Goal: Task Accomplishment & Management: Manage account settings

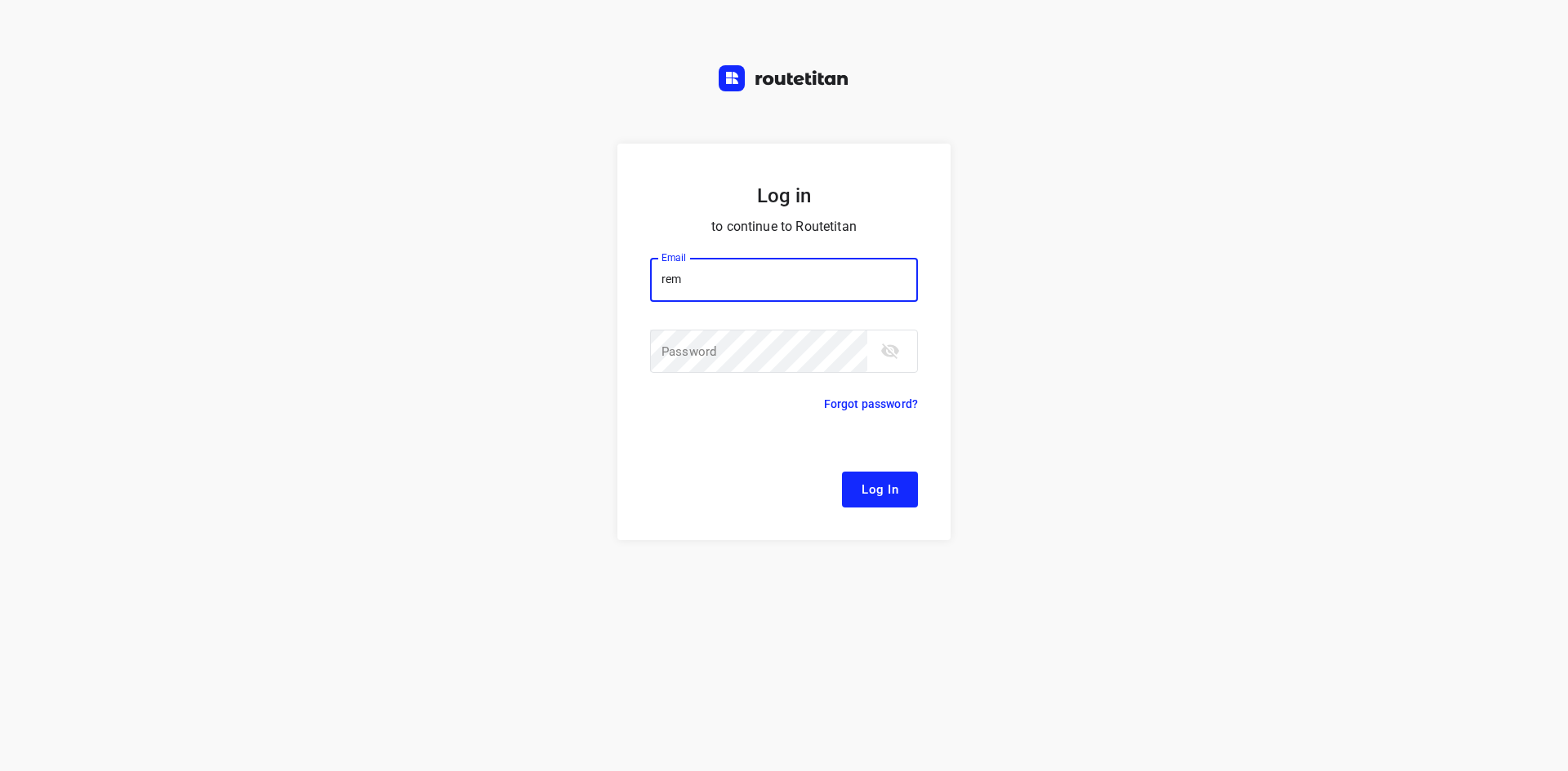
type input "[EMAIL_ADDRESS][DOMAIN_NAME]"
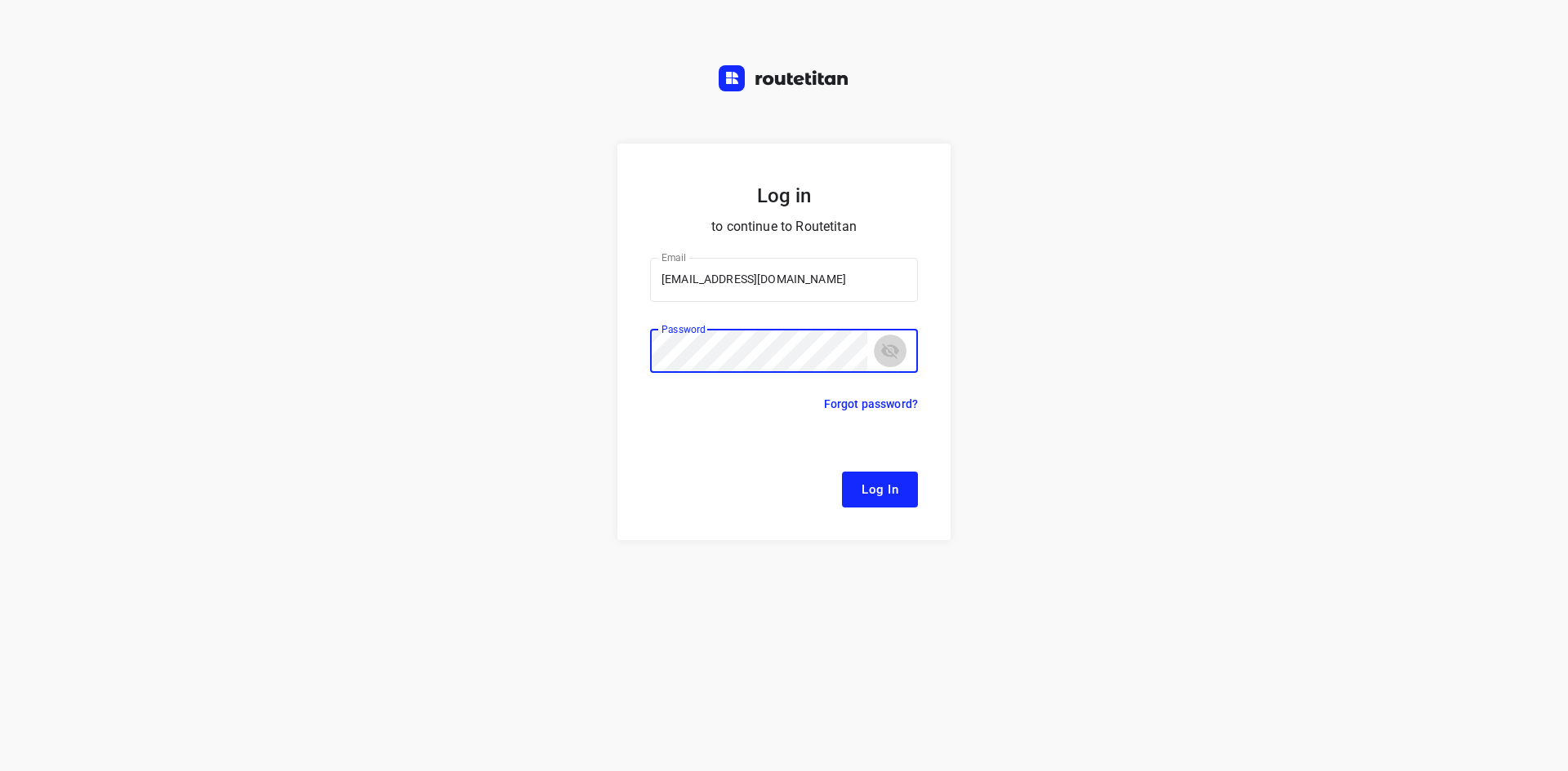
click at [890, 353] on icon "toggle password visibility" at bounding box center [890, 352] width 18 height 16
click at [862, 484] on span "Log In" at bounding box center [880, 490] width 37 height 21
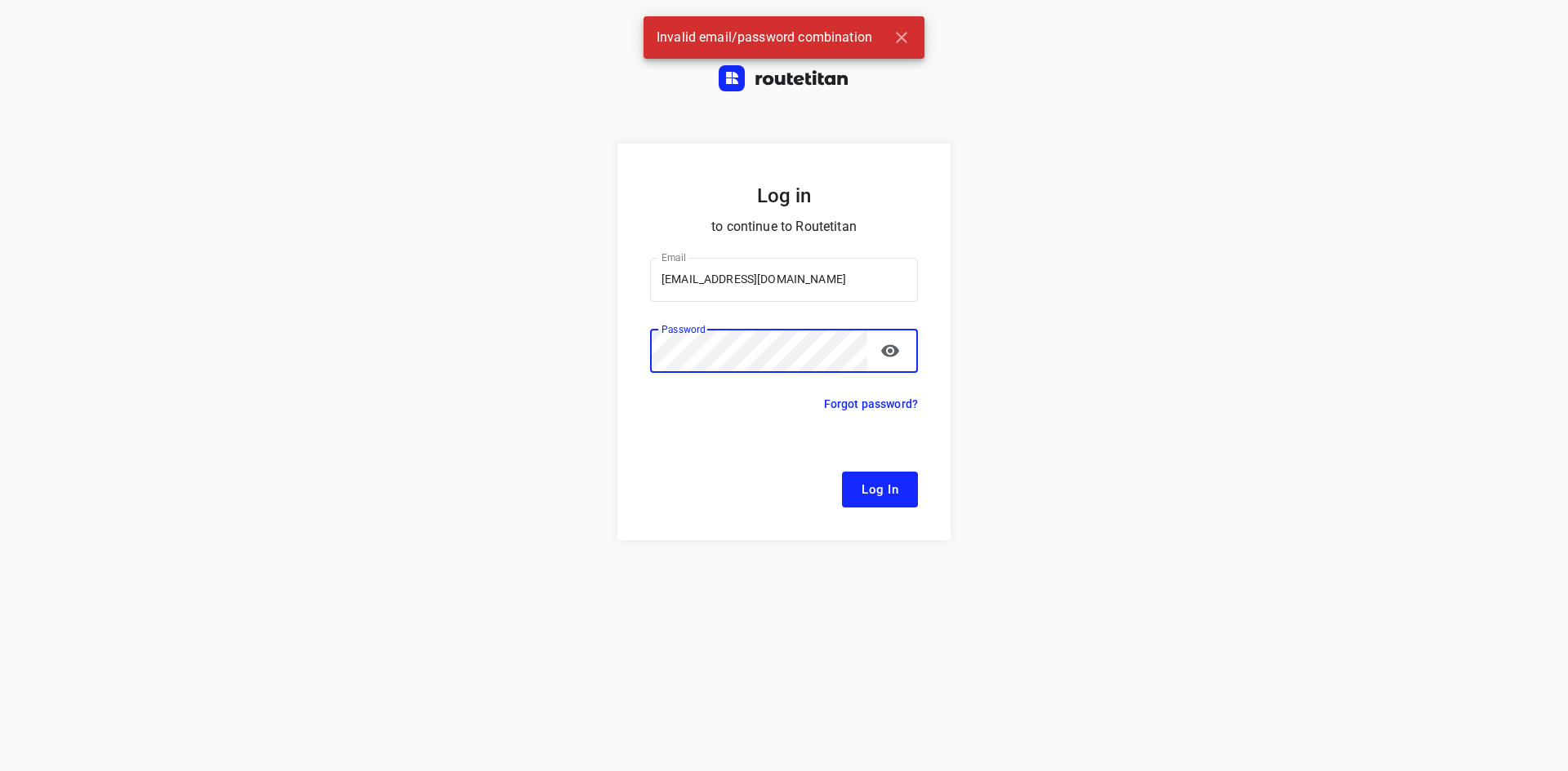
click at [889, 494] on span "Log In" at bounding box center [880, 490] width 37 height 21
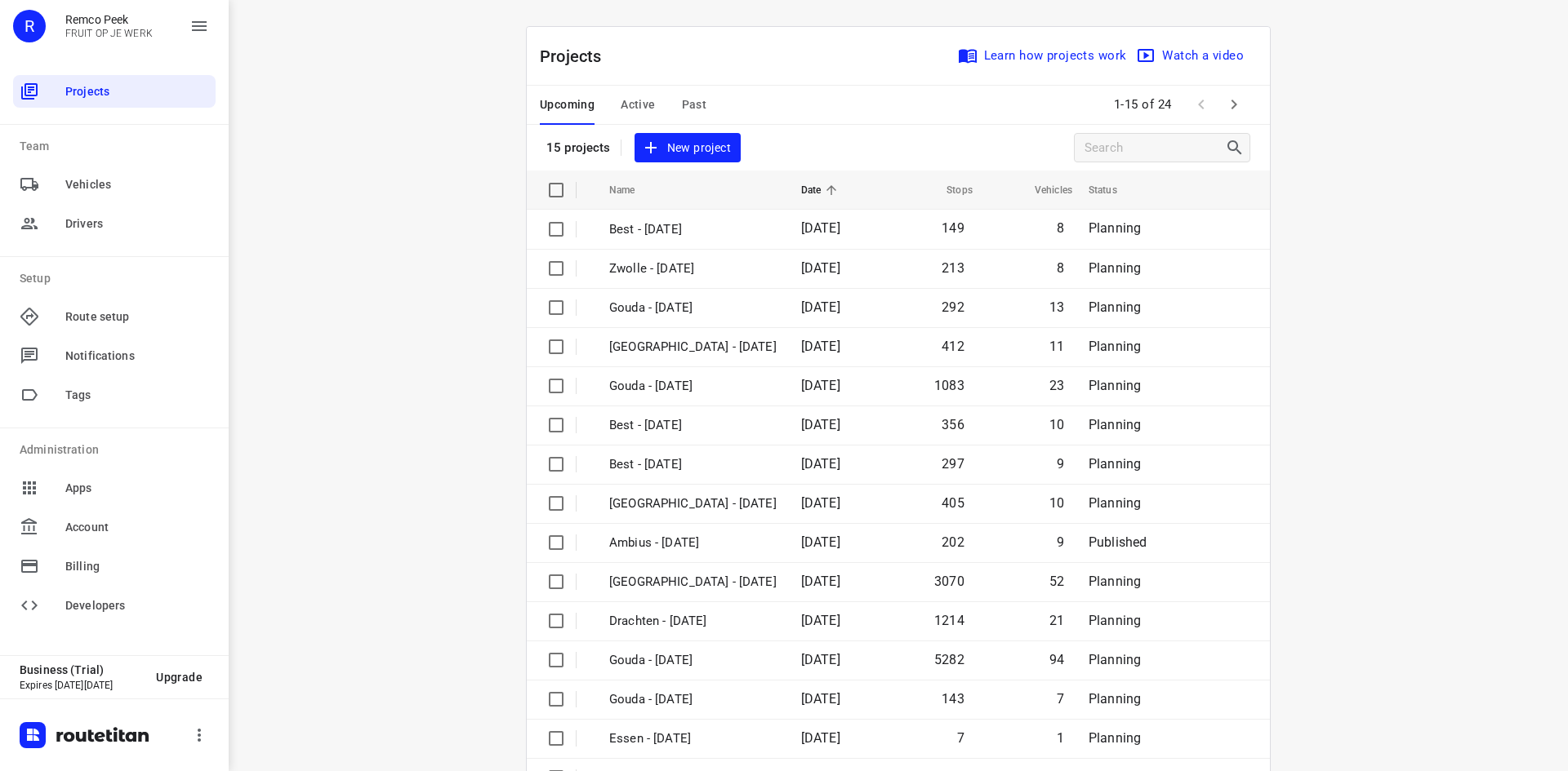
click at [632, 125] on div "Projects Learn how projects work Watch a video 15 projects New project" at bounding box center [898, 99] width 743 height 144
click at [637, 93] on button "Active" at bounding box center [637, 106] width 34 height 39
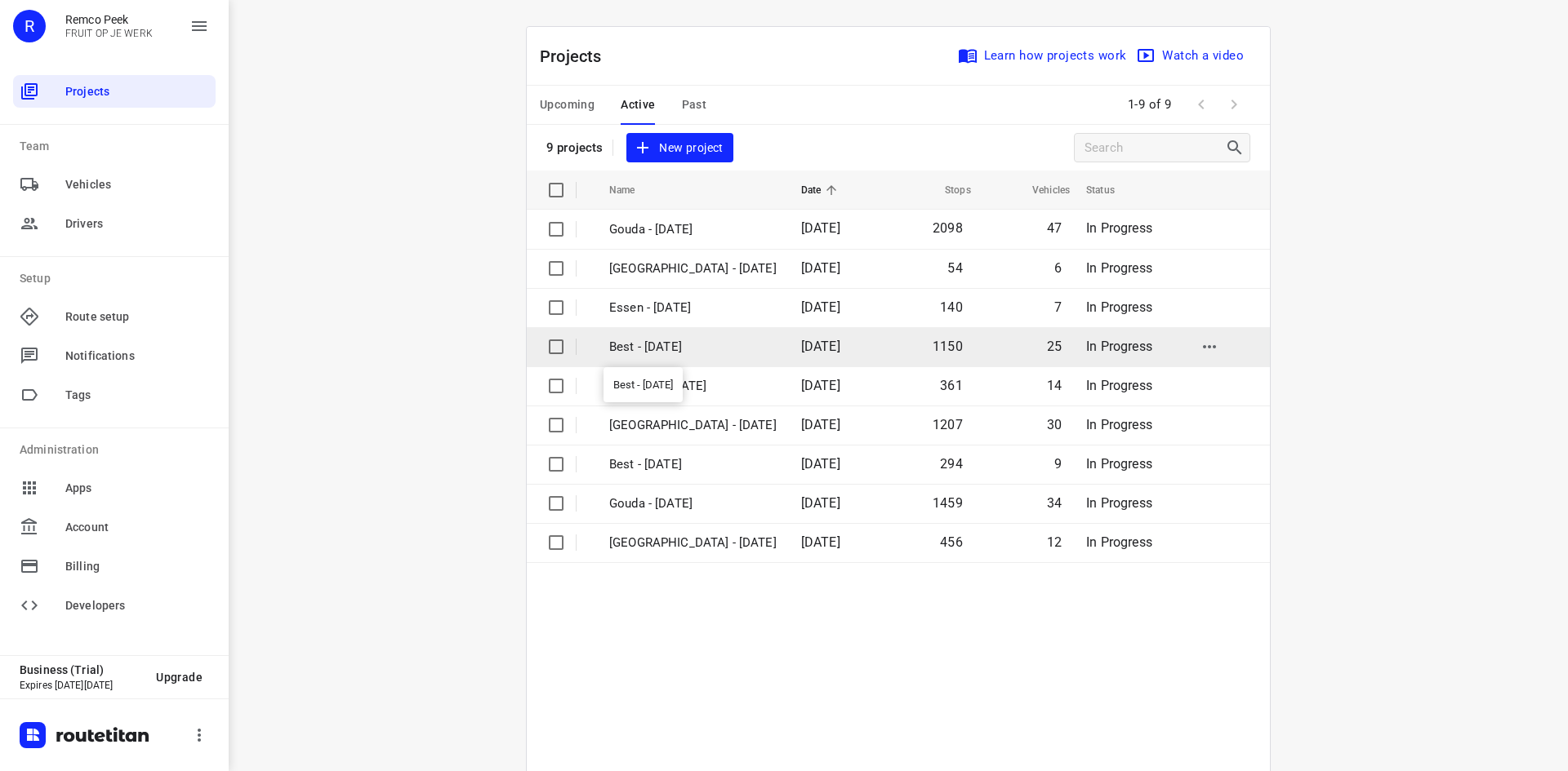
click at [706, 352] on p "Best - [DATE]" at bounding box center [692, 347] width 167 height 19
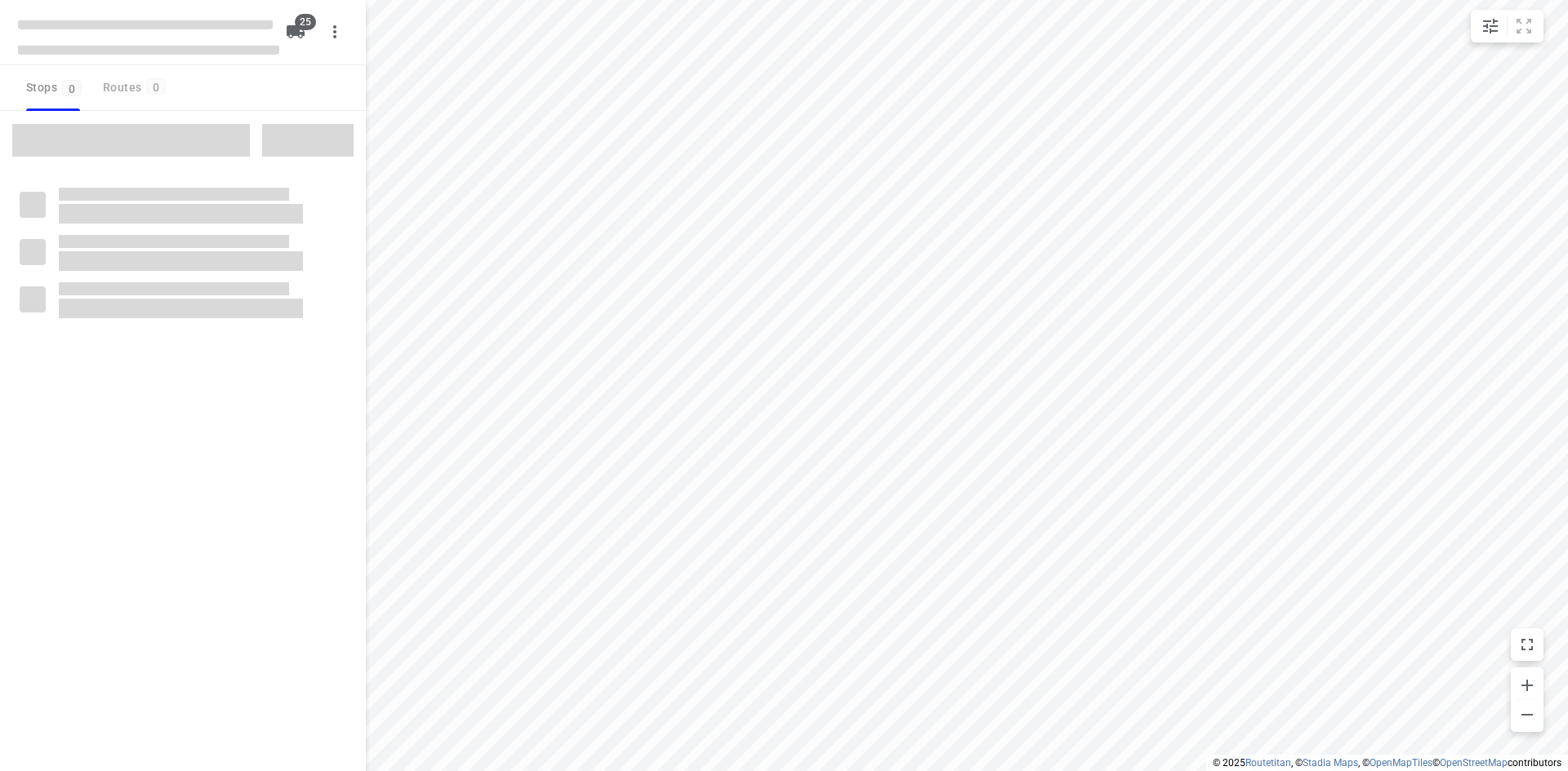
checkbox input "true"
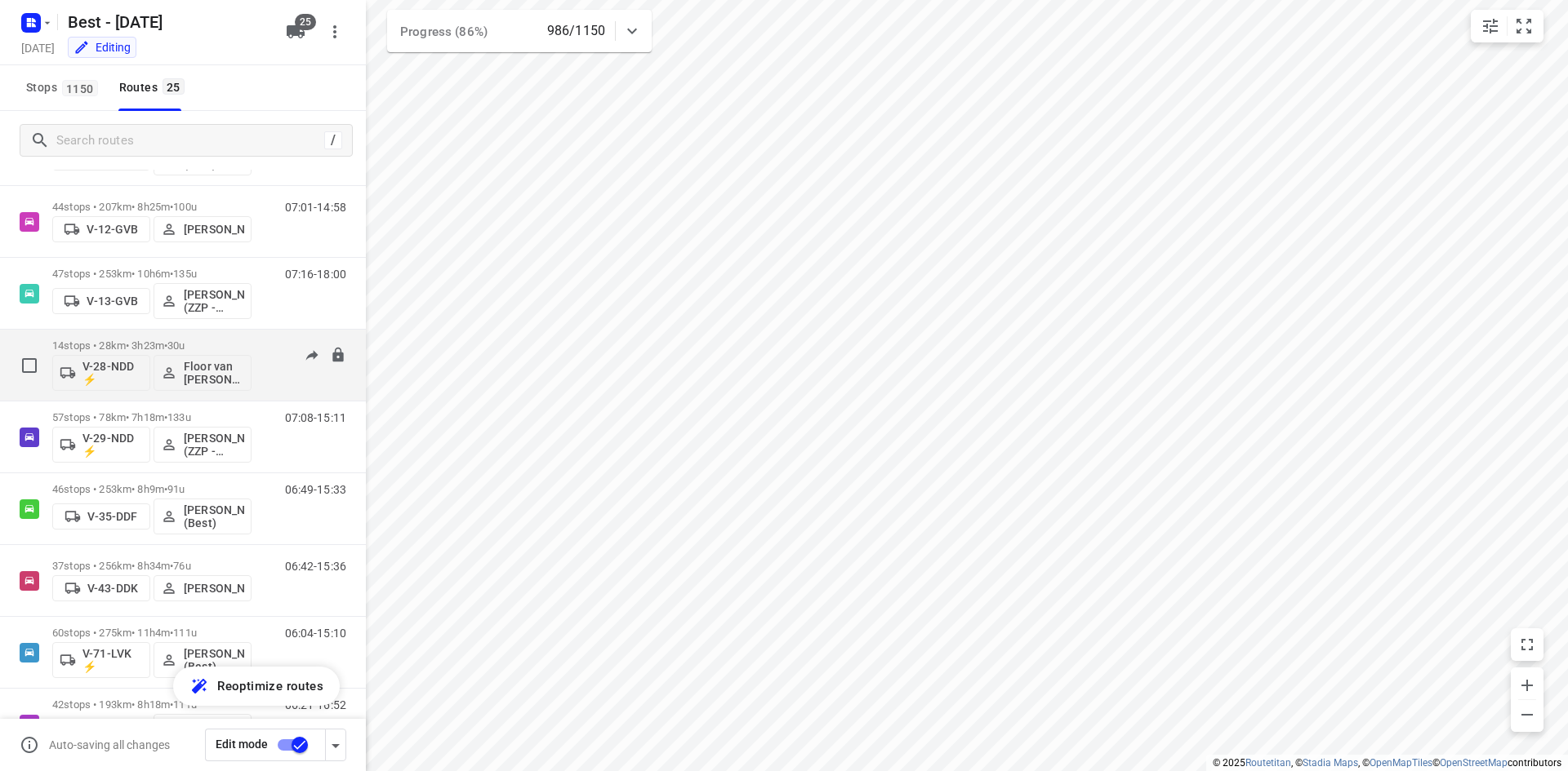
scroll to position [245, 0]
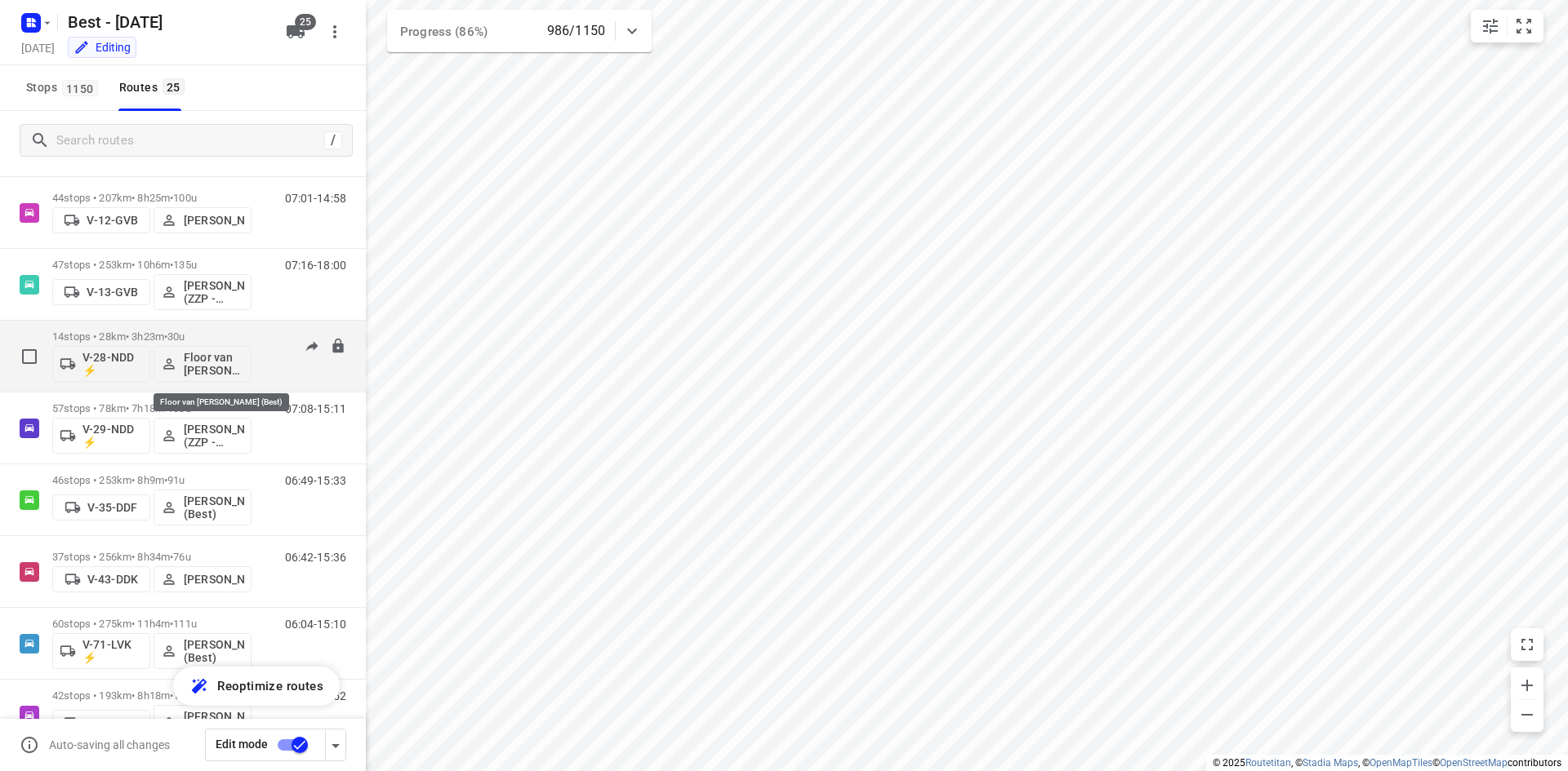
click at [186, 369] on p "Floor van [PERSON_NAME] (Best)" at bounding box center [214, 364] width 61 height 26
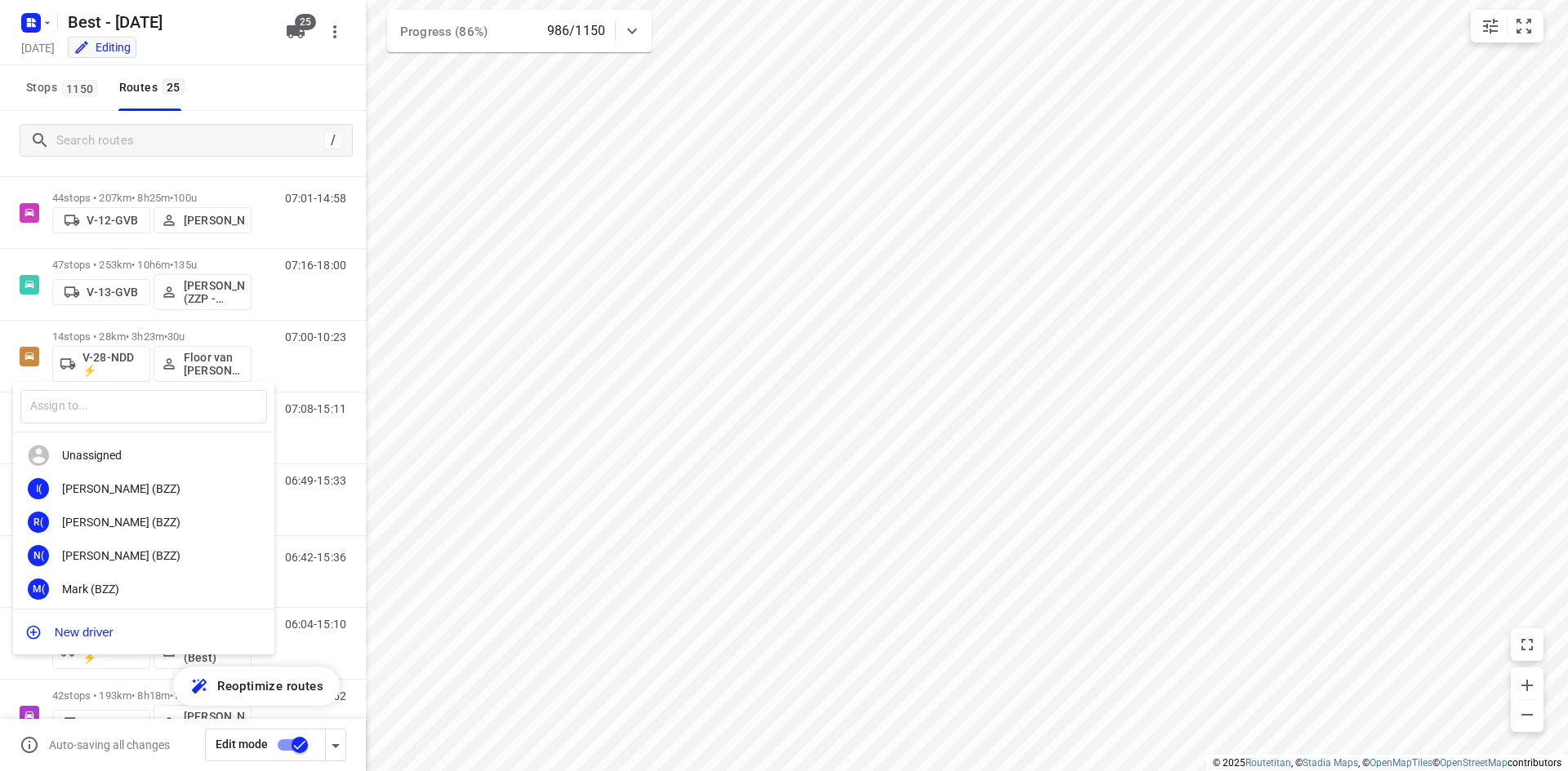
click at [243, 96] on div at bounding box center [784, 385] width 1568 height 771
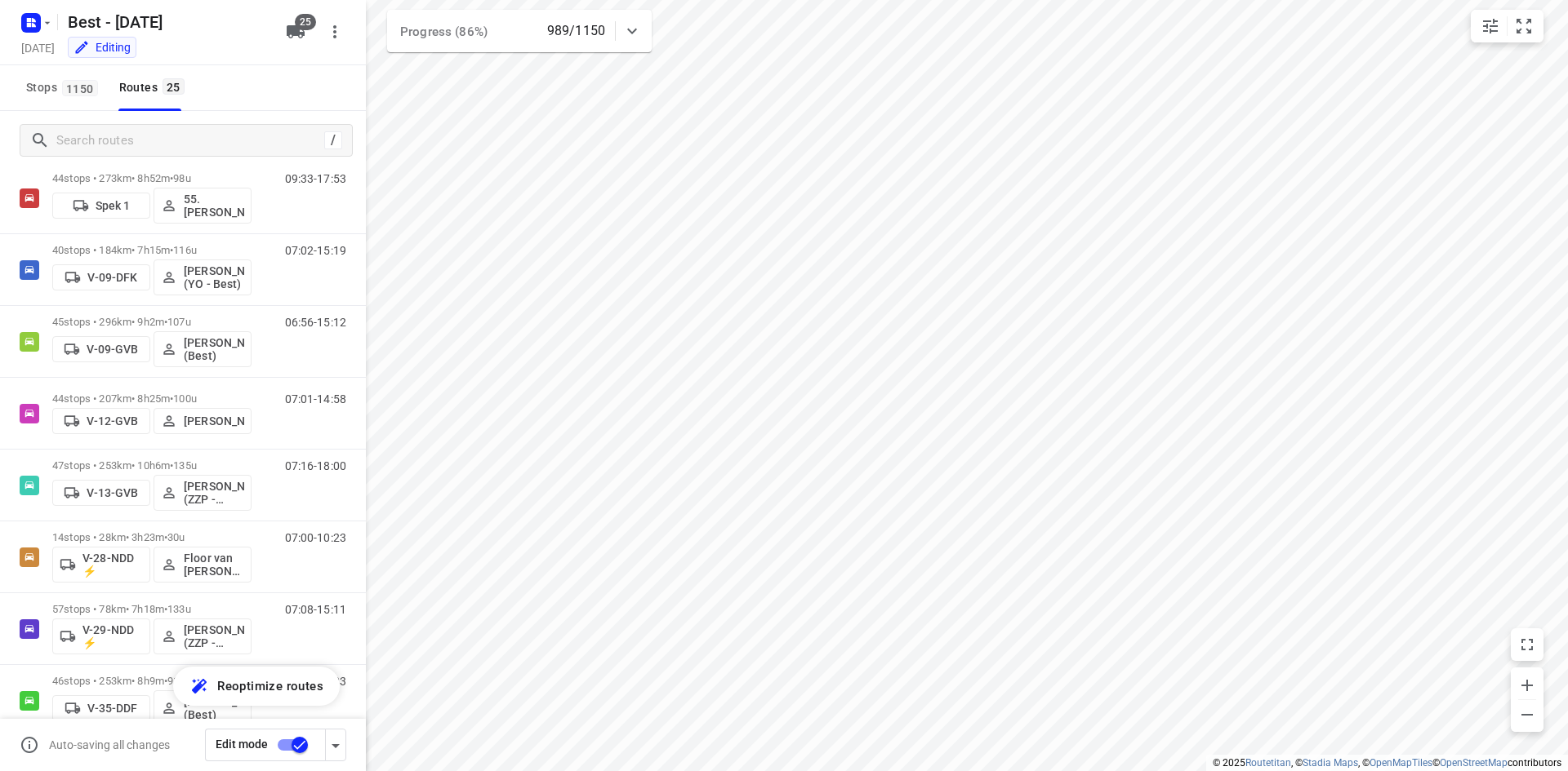
scroll to position [0, 0]
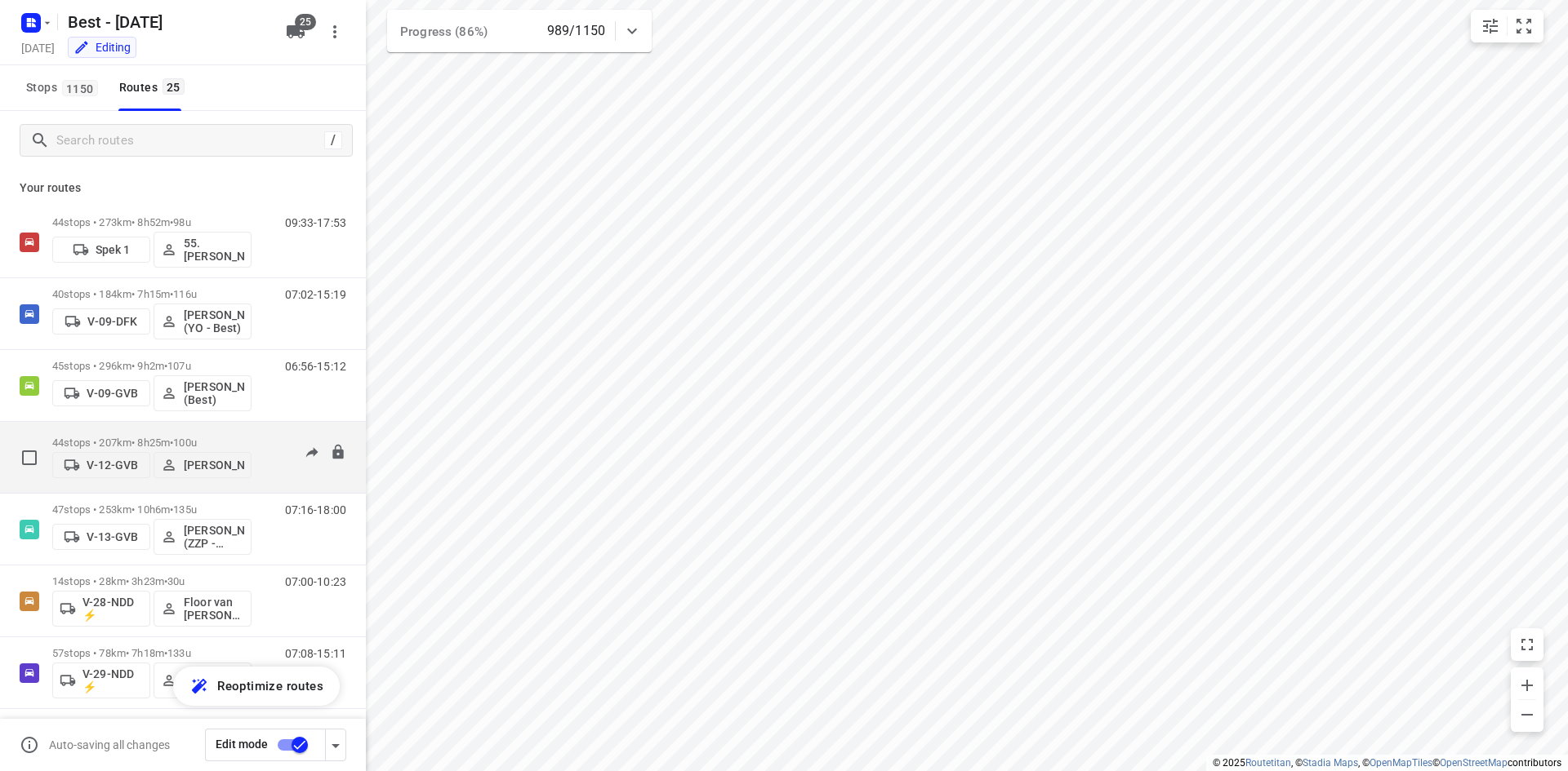
click at [214, 437] on p "44 stops • 207km • 8h25m • 100u" at bounding box center [152, 443] width 199 height 13
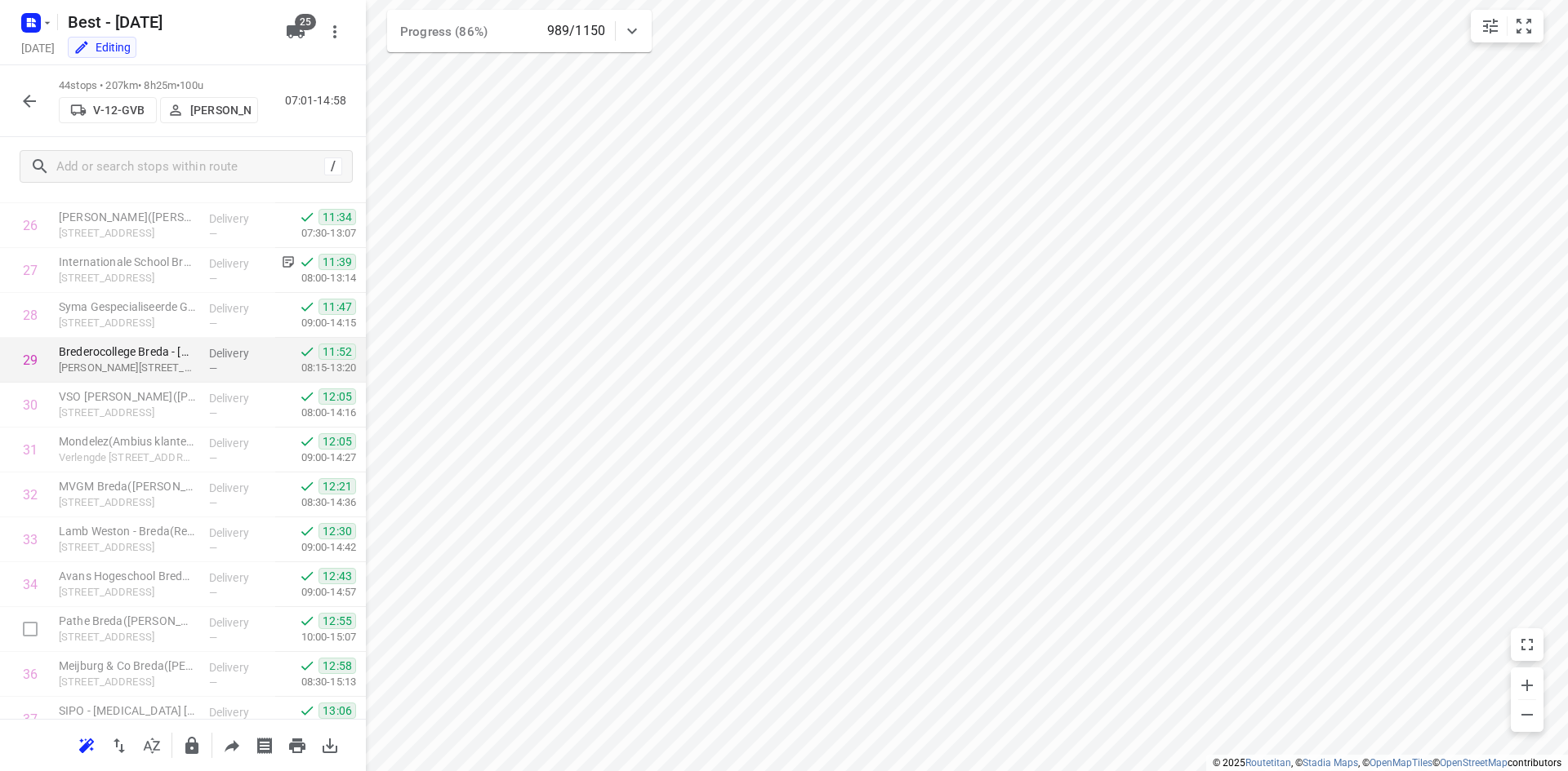
scroll to position [1578, 0]
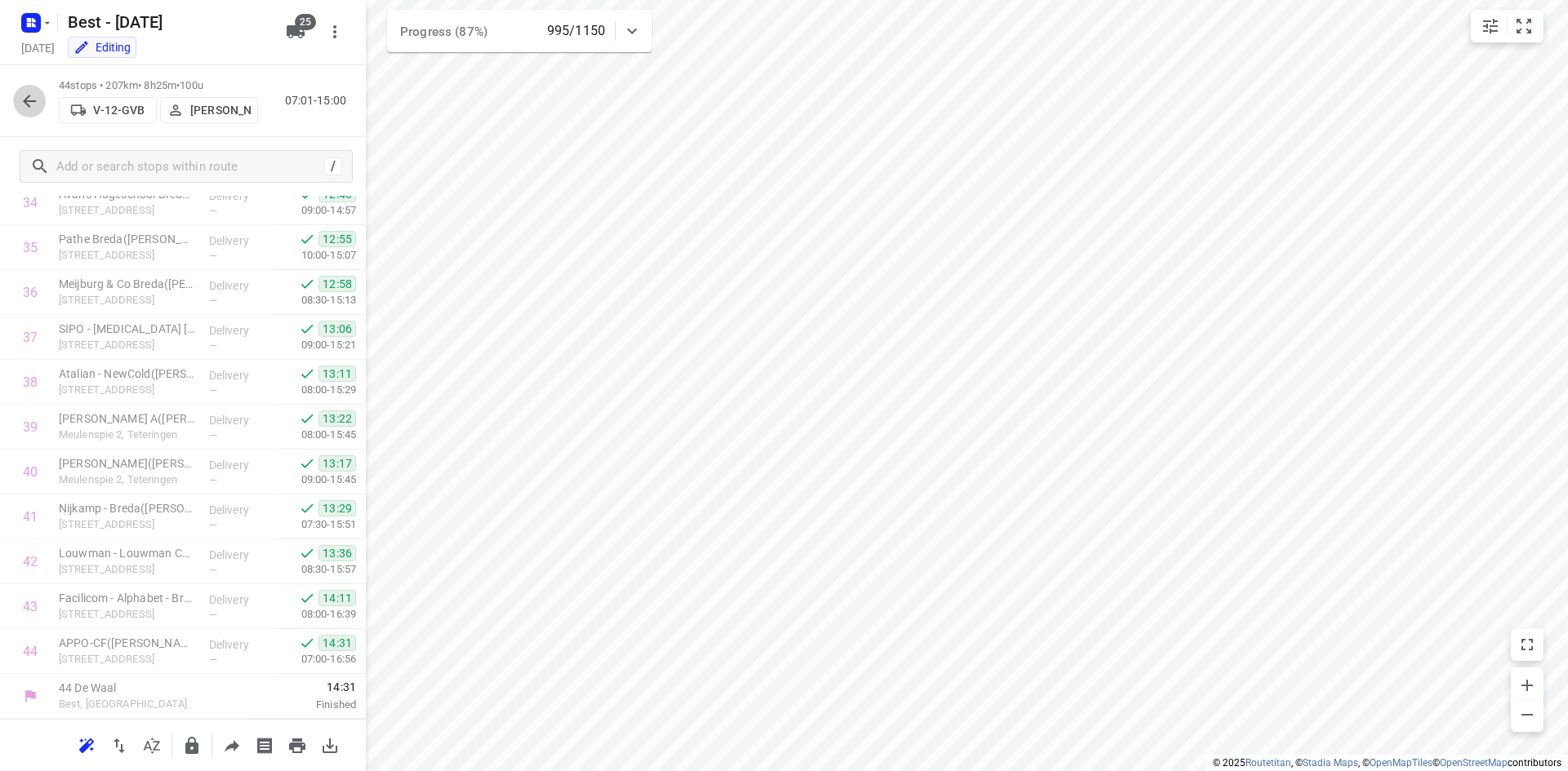
click at [30, 109] on icon "button" at bounding box center [29, 102] width 20 height 20
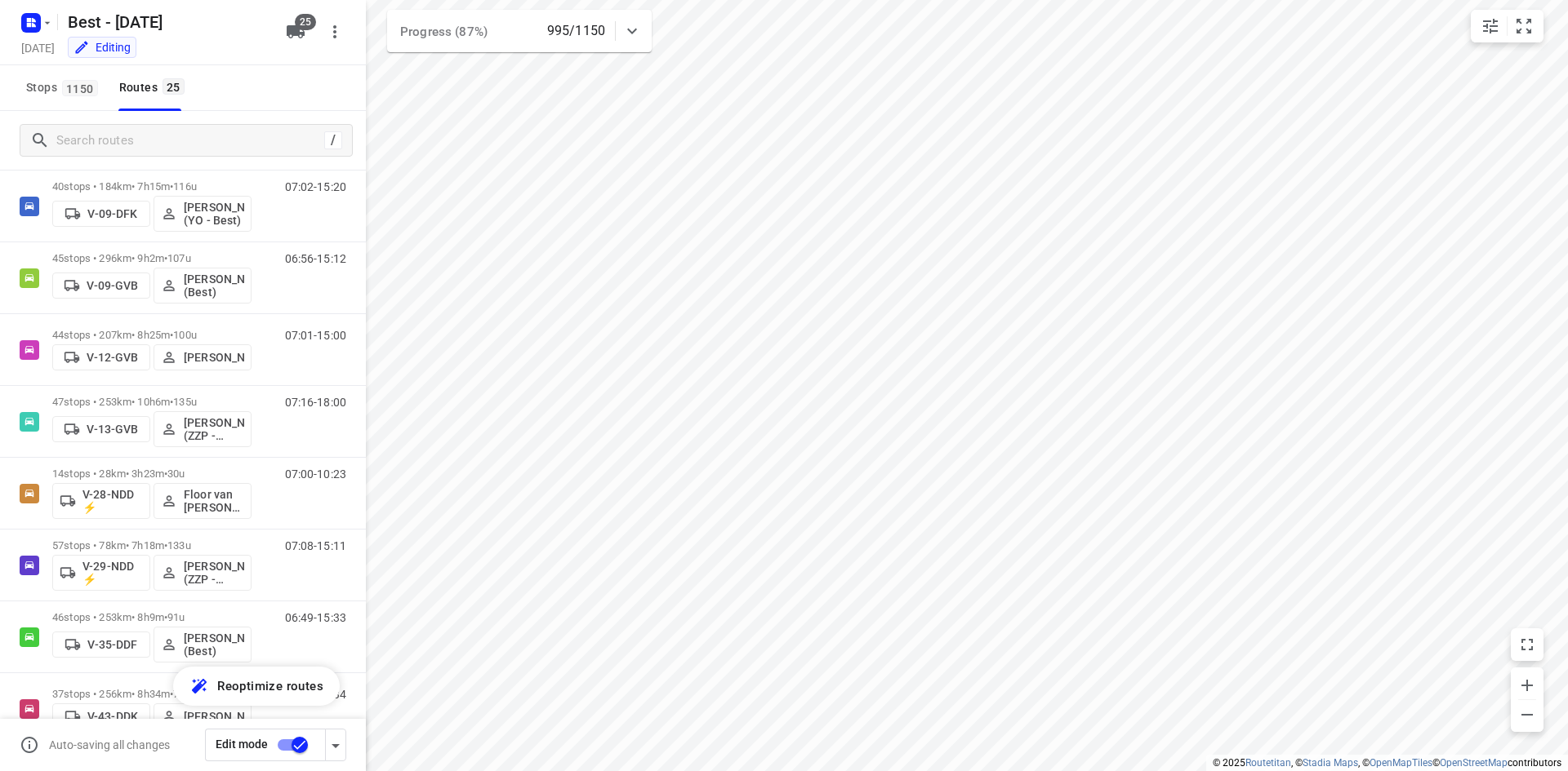
scroll to position [92, 0]
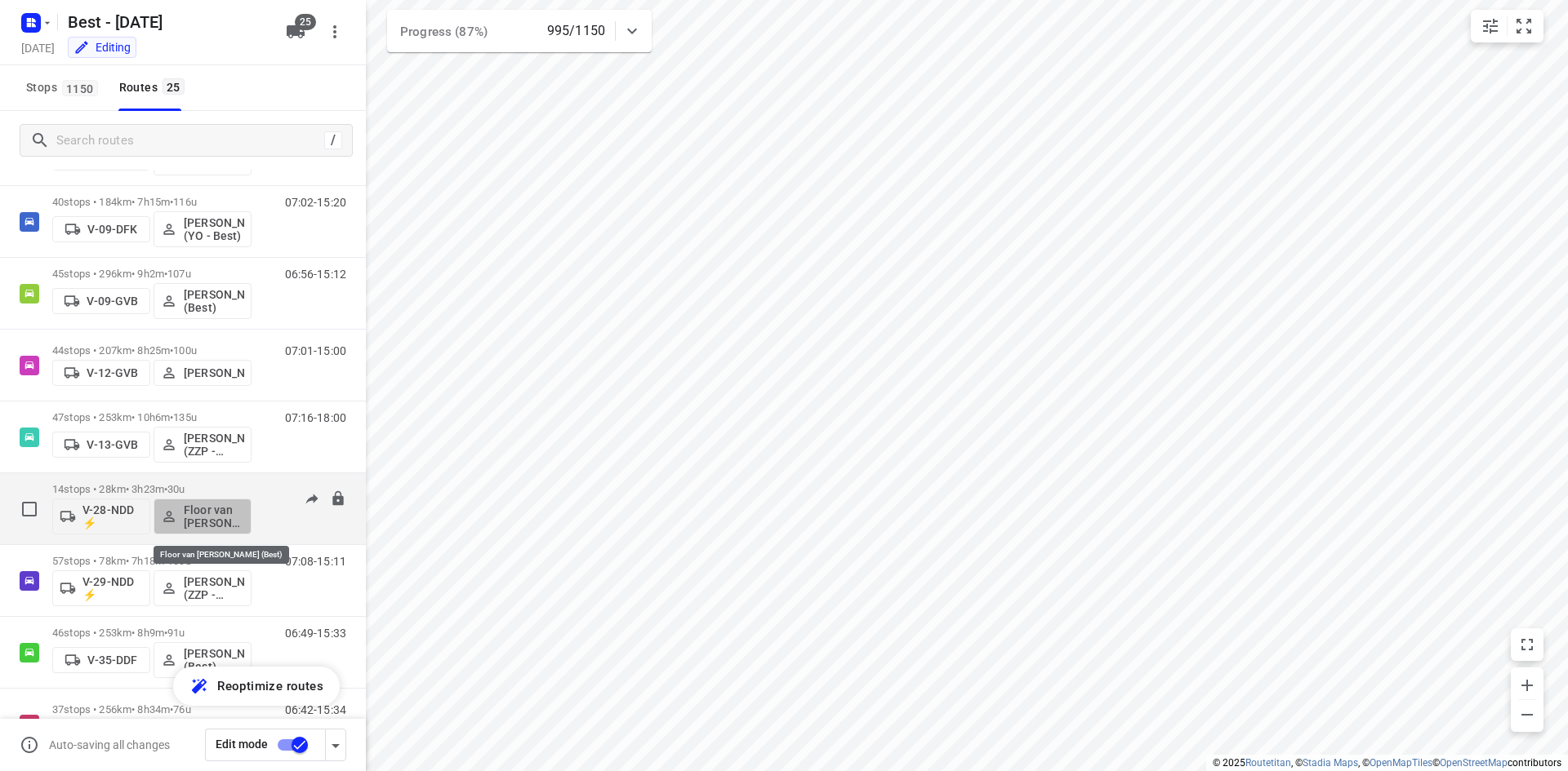
click at [212, 516] on p "Floor van [PERSON_NAME] (Best)" at bounding box center [214, 516] width 61 height 26
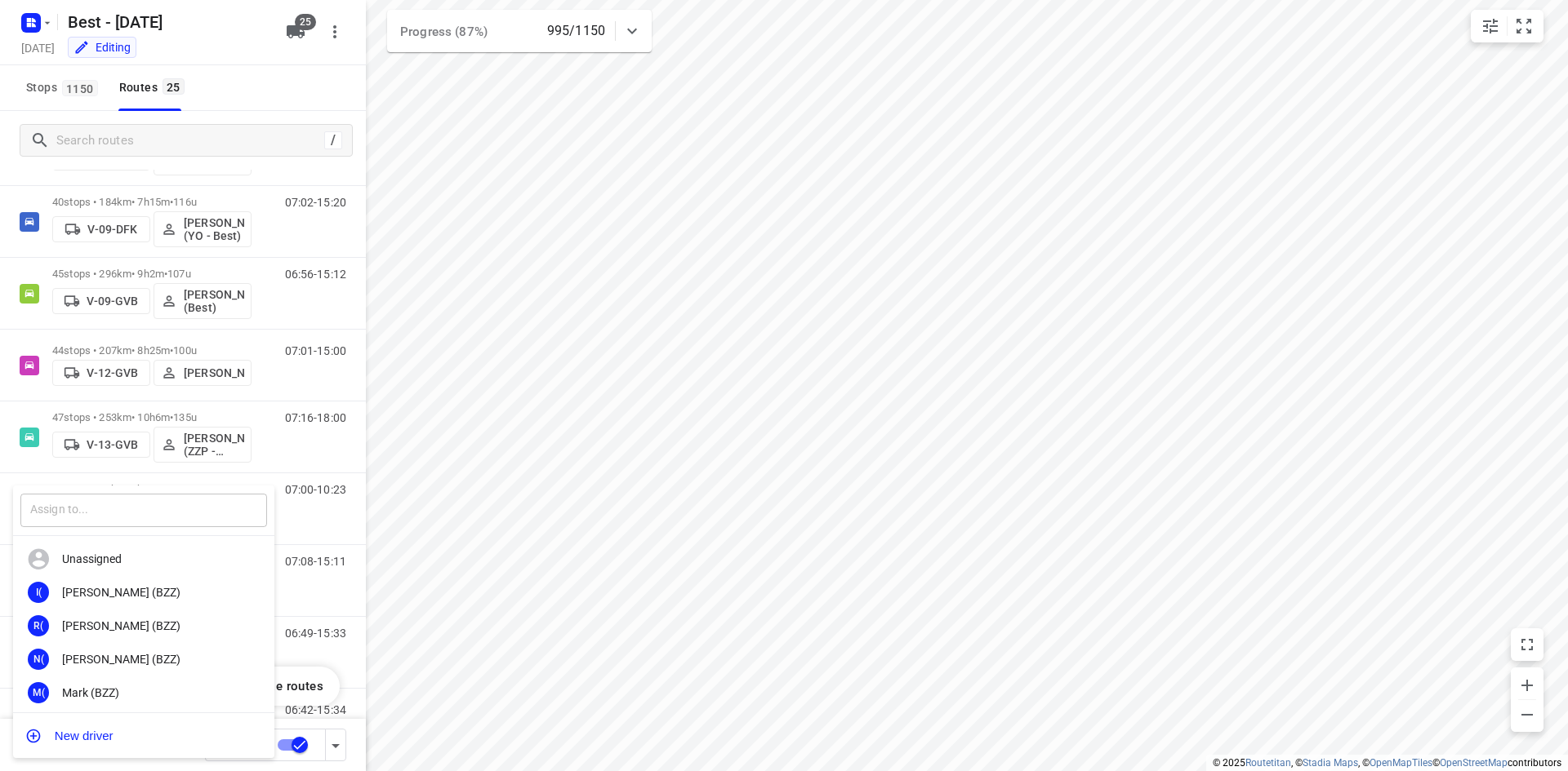
click at [159, 512] on input "text" at bounding box center [144, 510] width 246 height 33
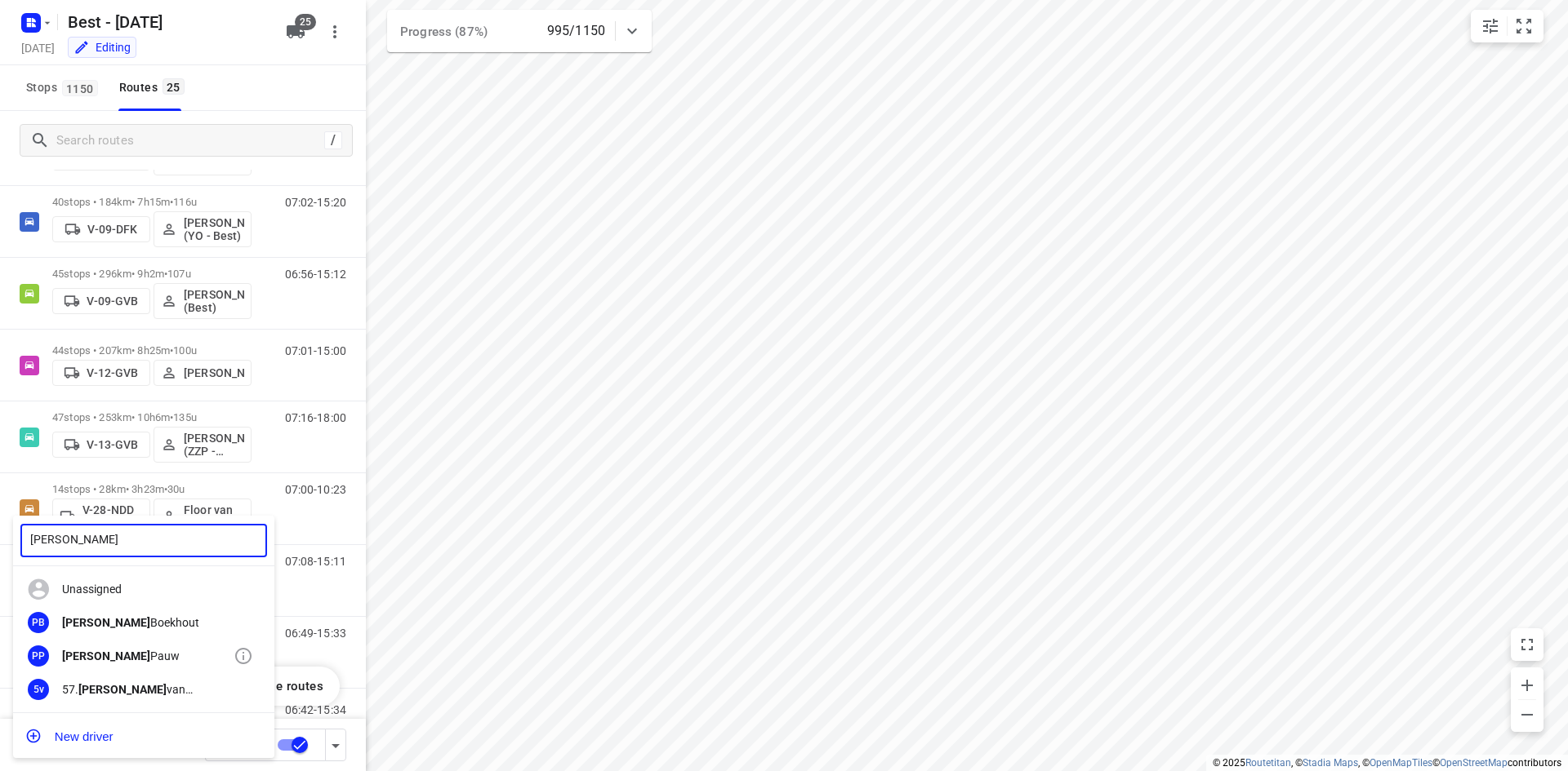
type input "[PERSON_NAME]"
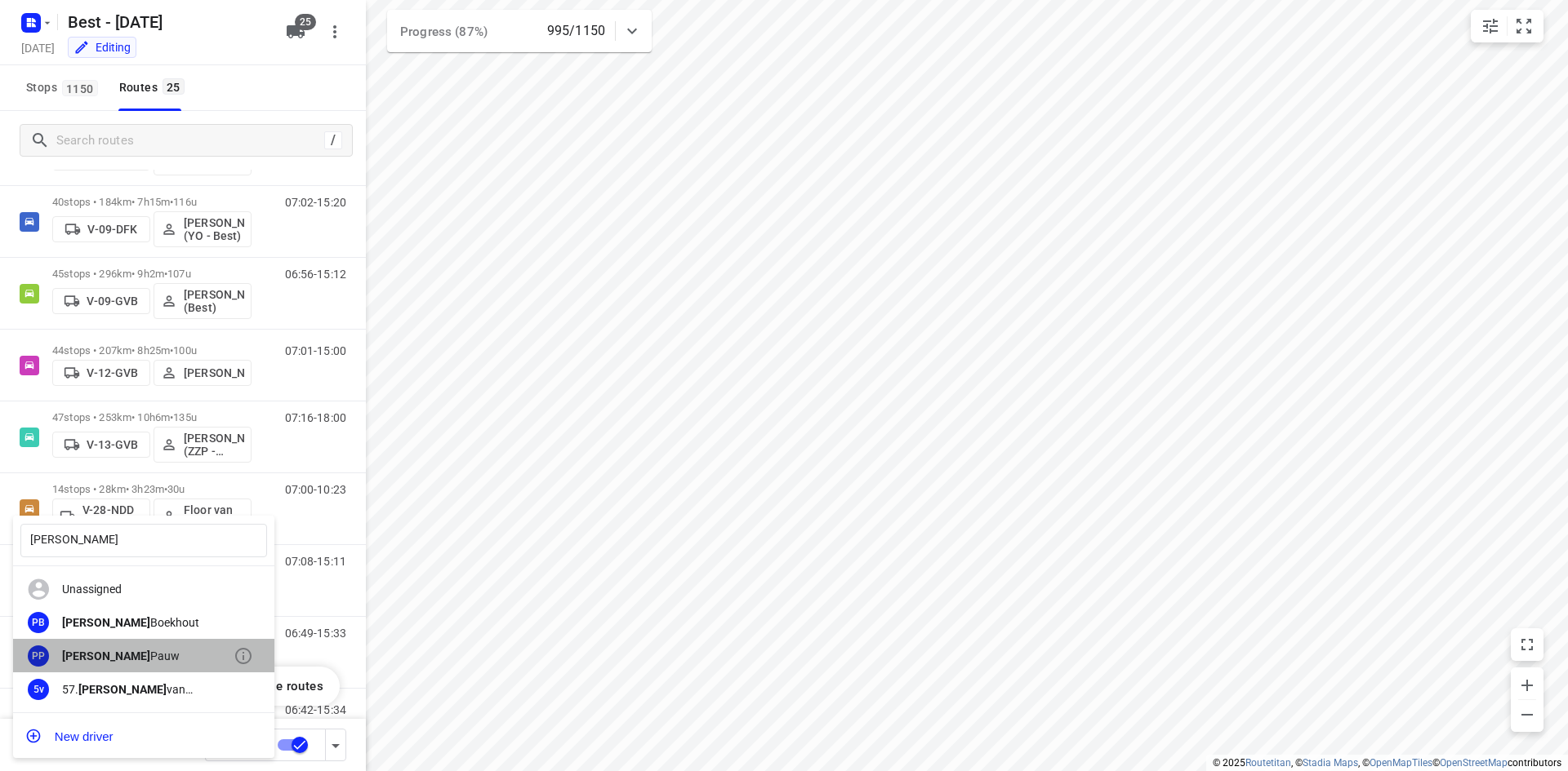
click at [126, 655] on div "[PERSON_NAME]" at bounding box center [147, 656] width 171 height 13
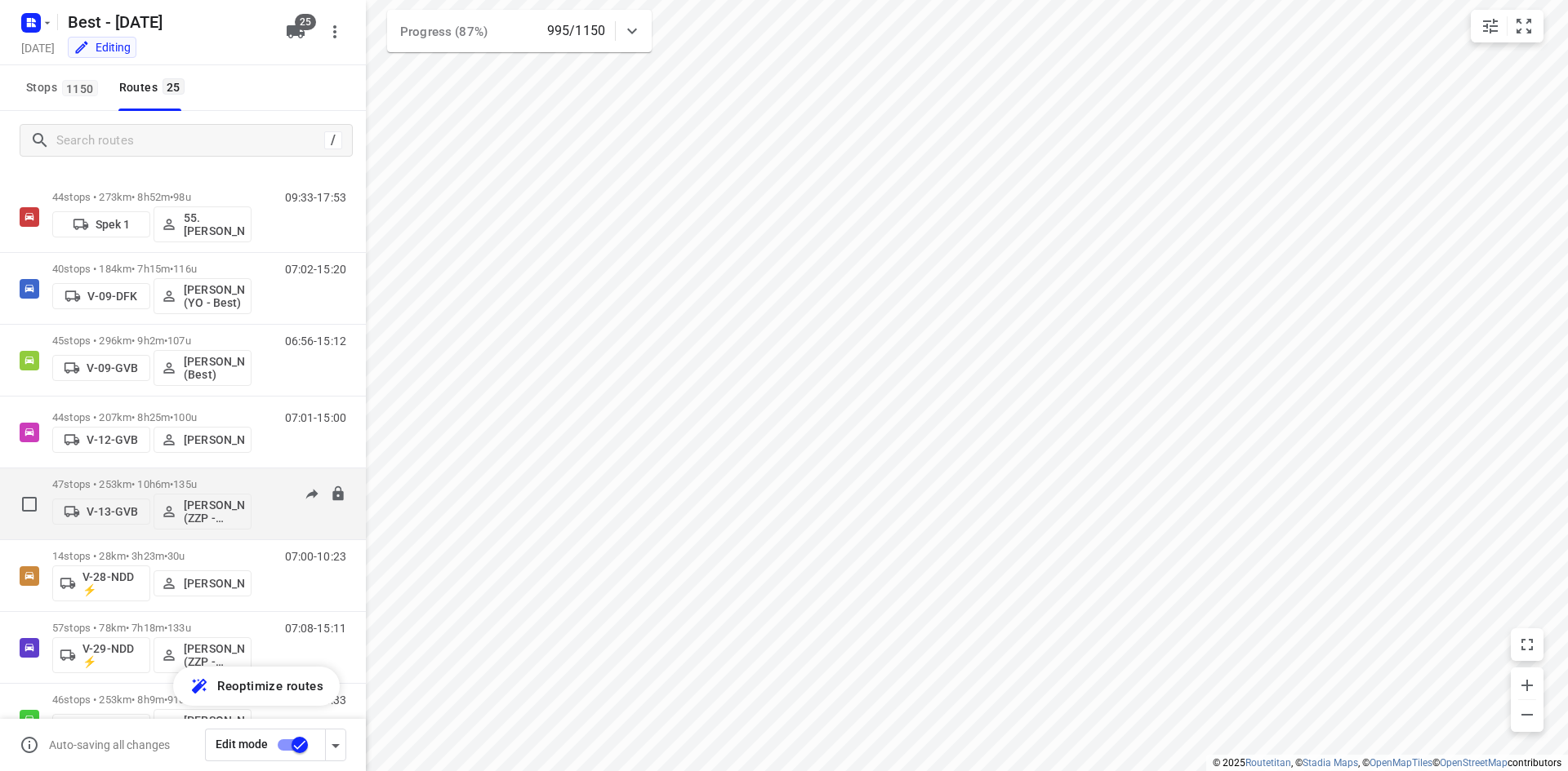
scroll to position [0, 0]
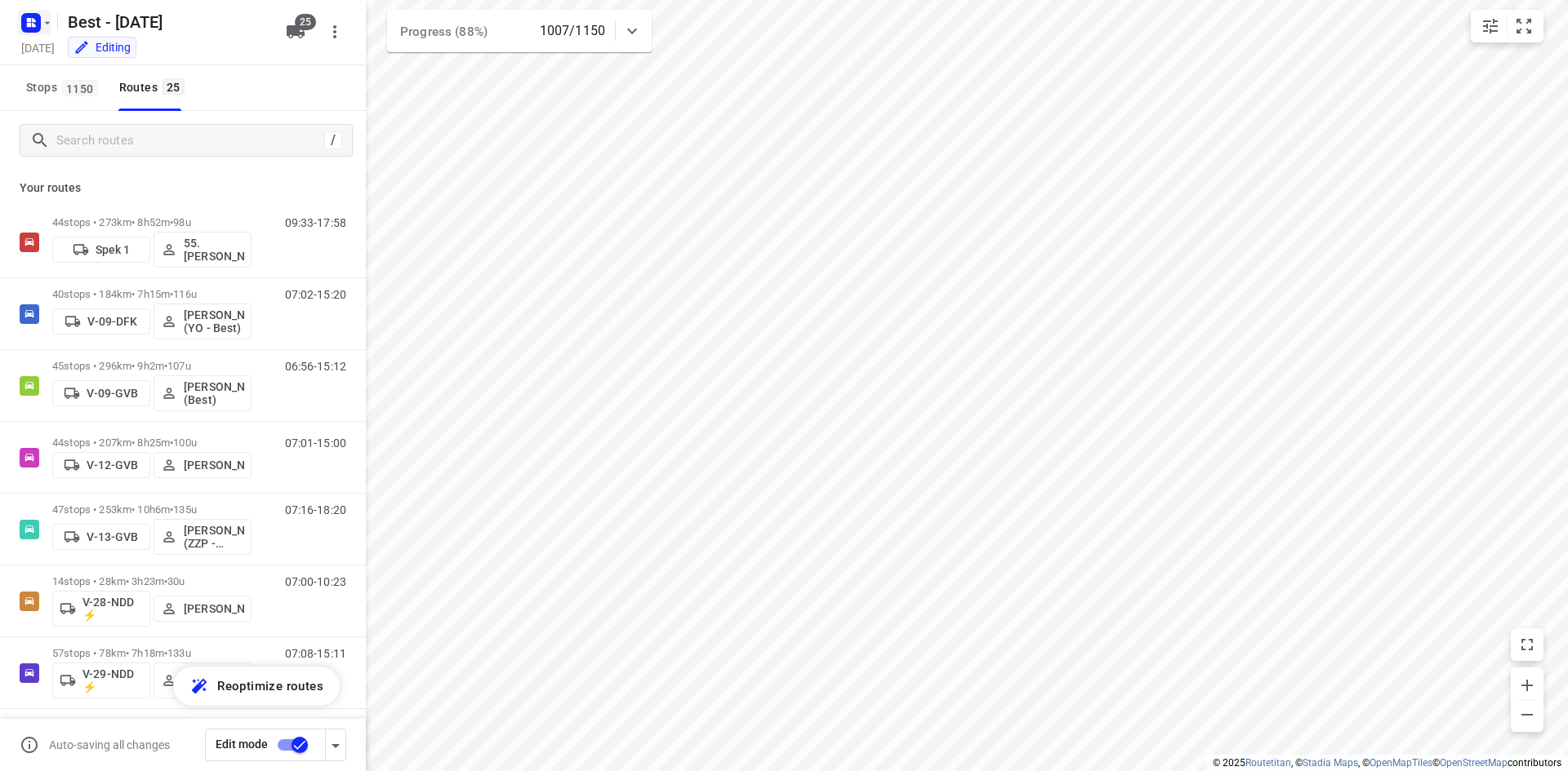
click at [37, 22] on rect "button" at bounding box center [31, 22] width 20 height 20
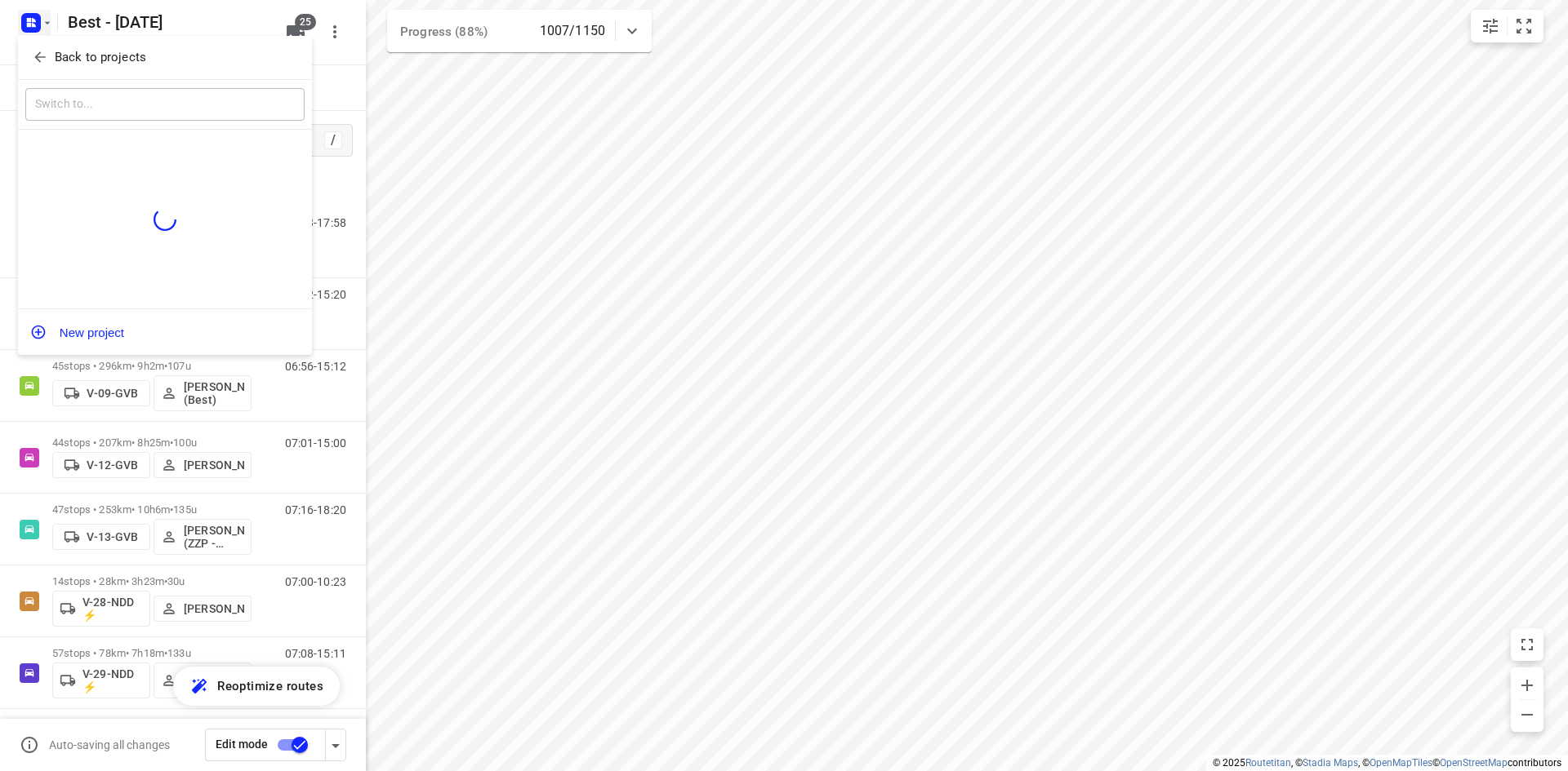
click at [37, 54] on icon "button" at bounding box center [40, 57] width 17 height 17
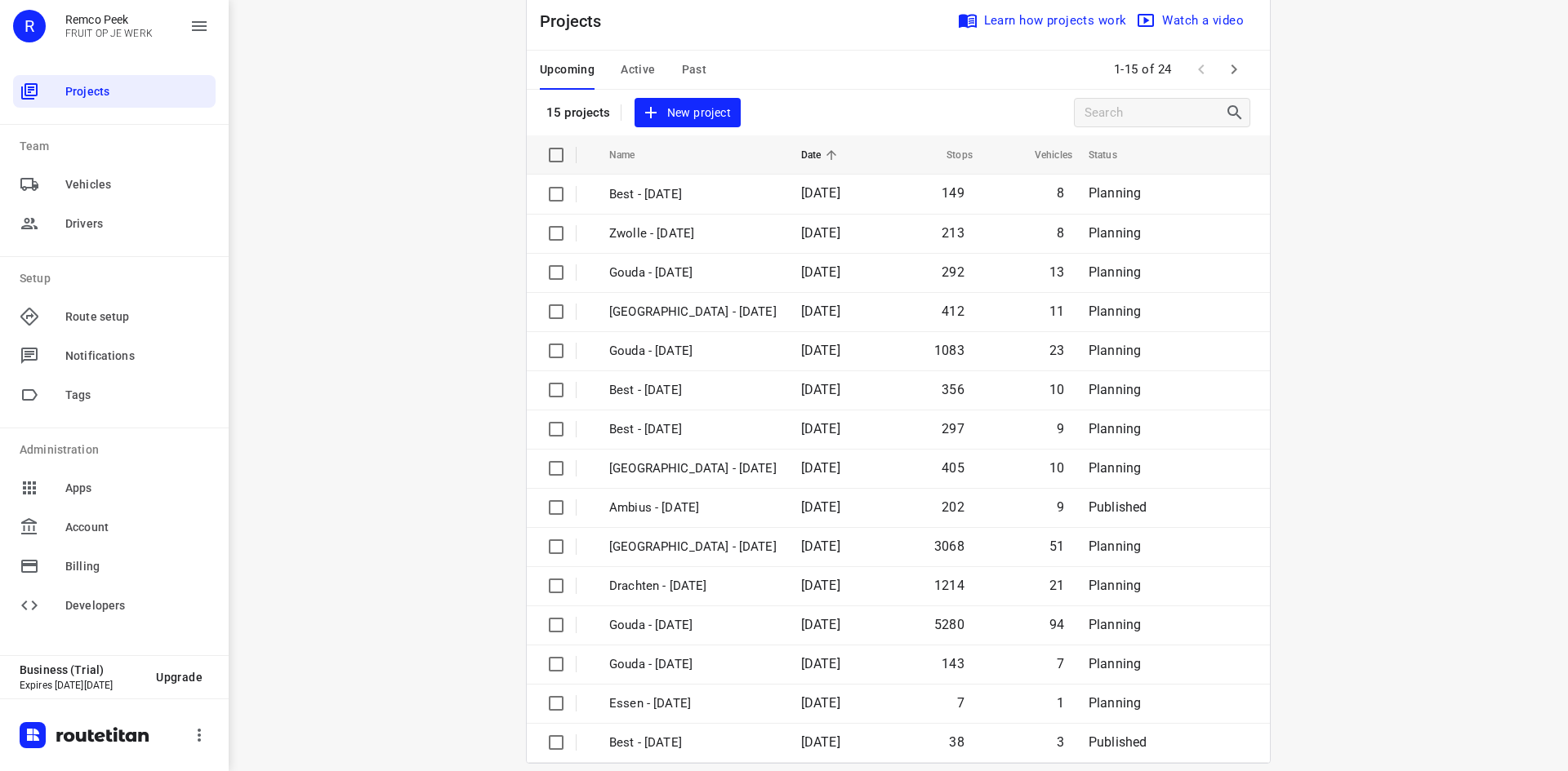
scroll to position [54, 0]
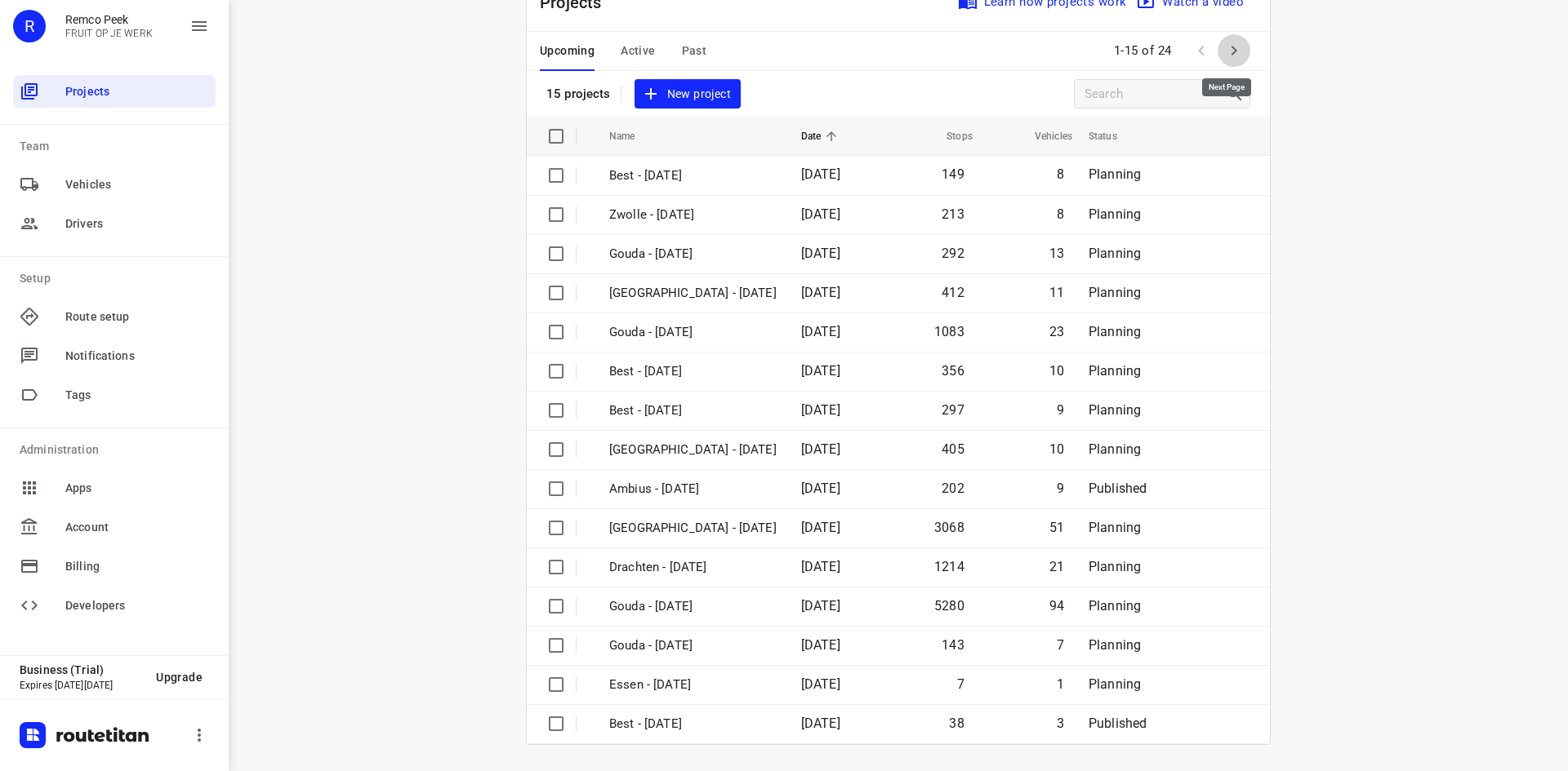
click at [1224, 47] on icon "button" at bounding box center [1234, 51] width 20 height 20
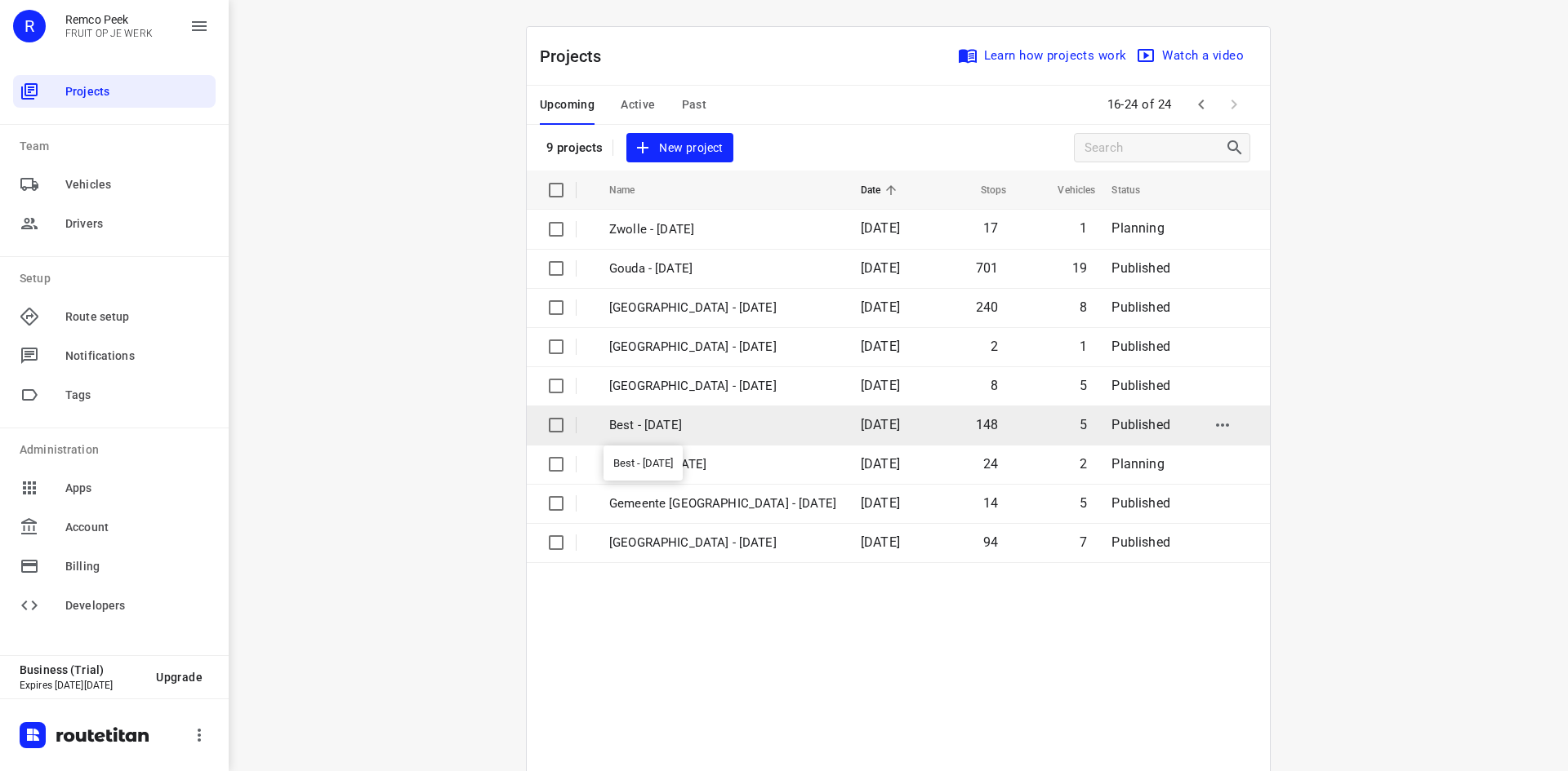
click at [711, 432] on p "Best - [DATE]" at bounding box center [722, 425] width 227 height 19
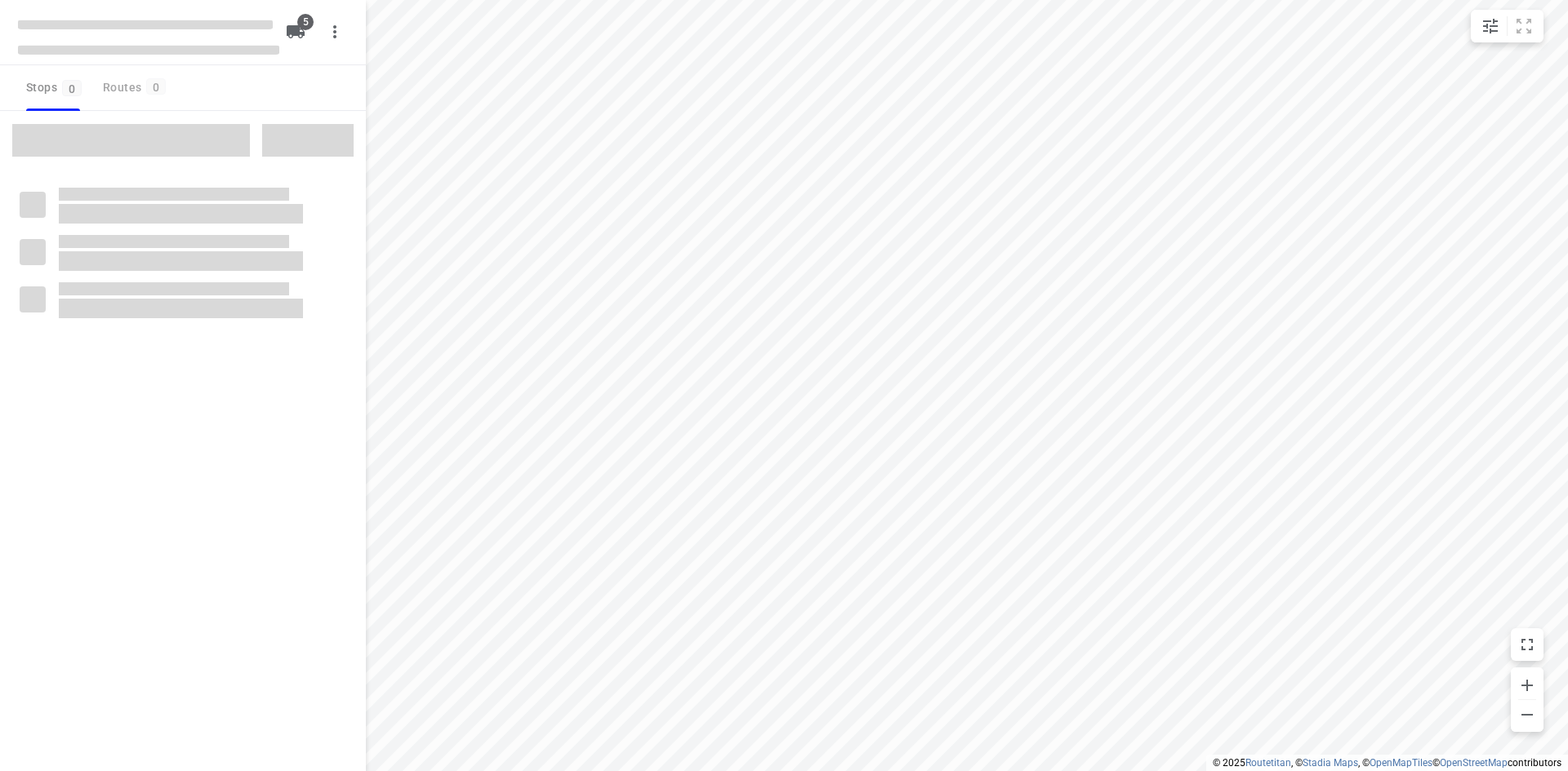
checkbox input "true"
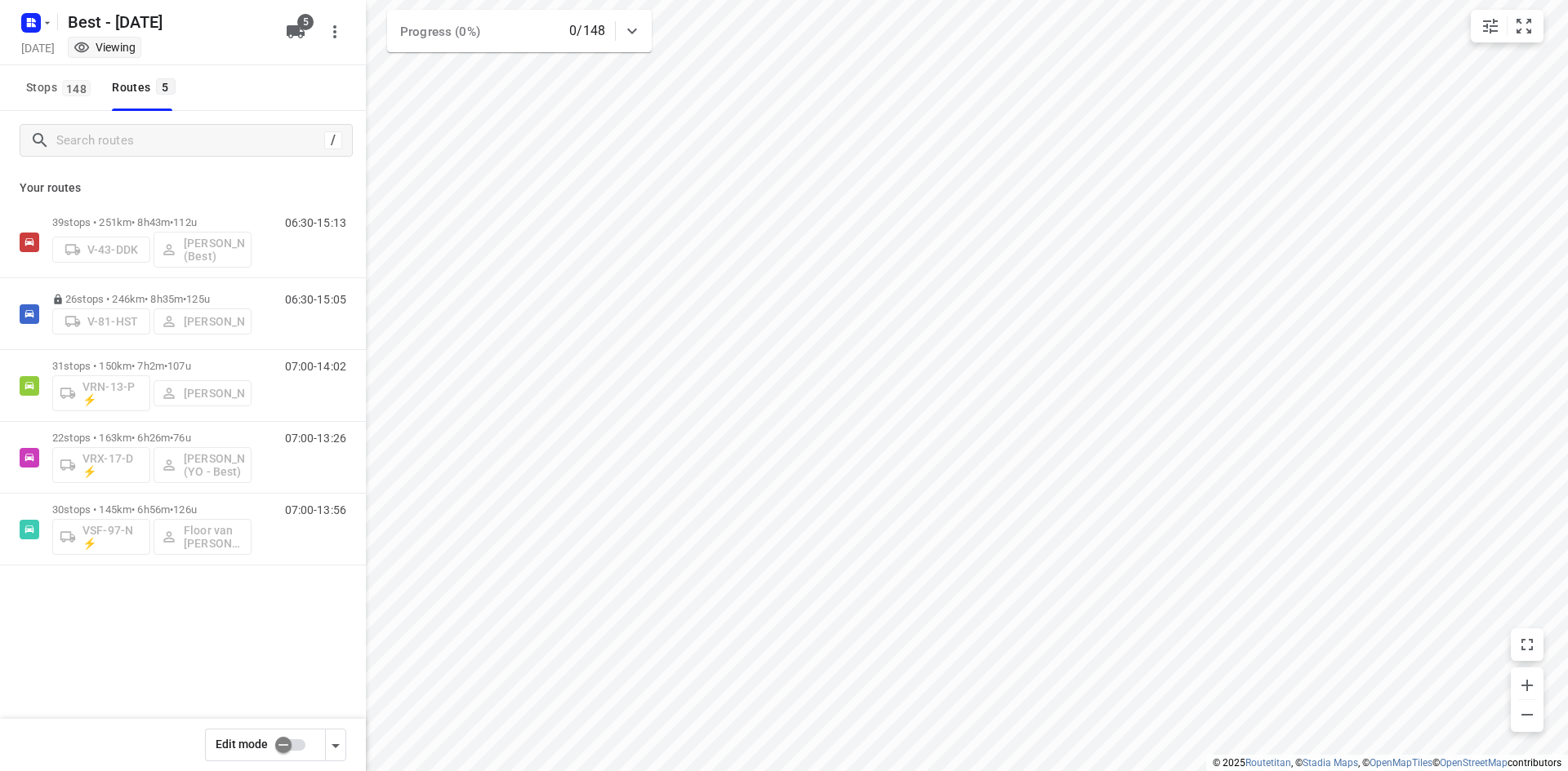
click at [272, 167] on div "/" at bounding box center [183, 141] width 366 height 59
click at [173, 656] on div "39 stops • 251km • 8h43m • 112u V-43-DDK [PERSON_NAME] (Best) 06:30-15:13 26 st…" at bounding box center [183, 443] width 366 height 473
click at [253, 159] on div "/" at bounding box center [183, 141] width 366 height 59
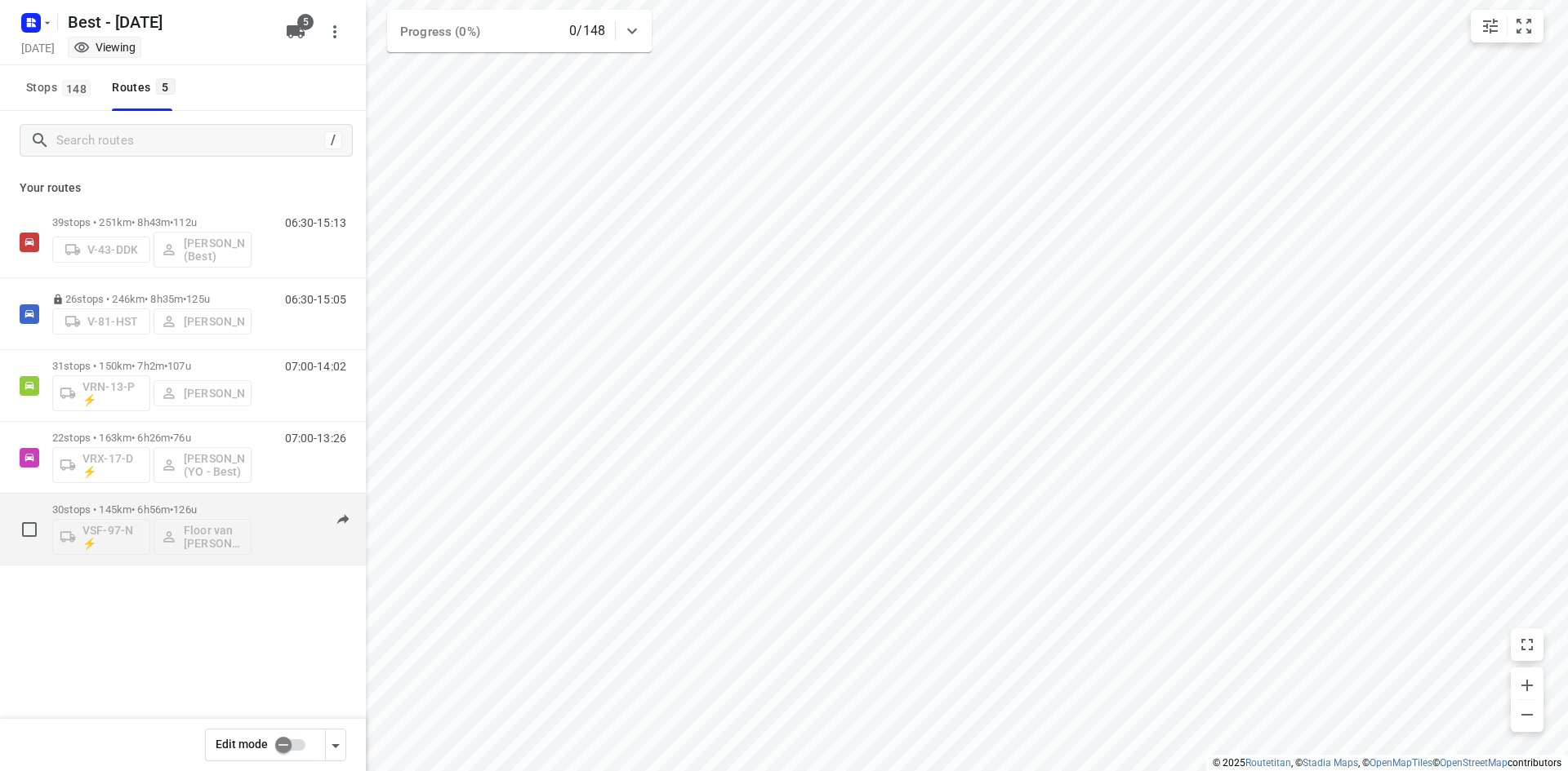
click at [265, 502] on div "30 stops • 145km • 6h56m • 126u VSF-97-N ⚡ Floor van [PERSON_NAME] (Best) 07:00…" at bounding box center [208, 529] width 314 height 67
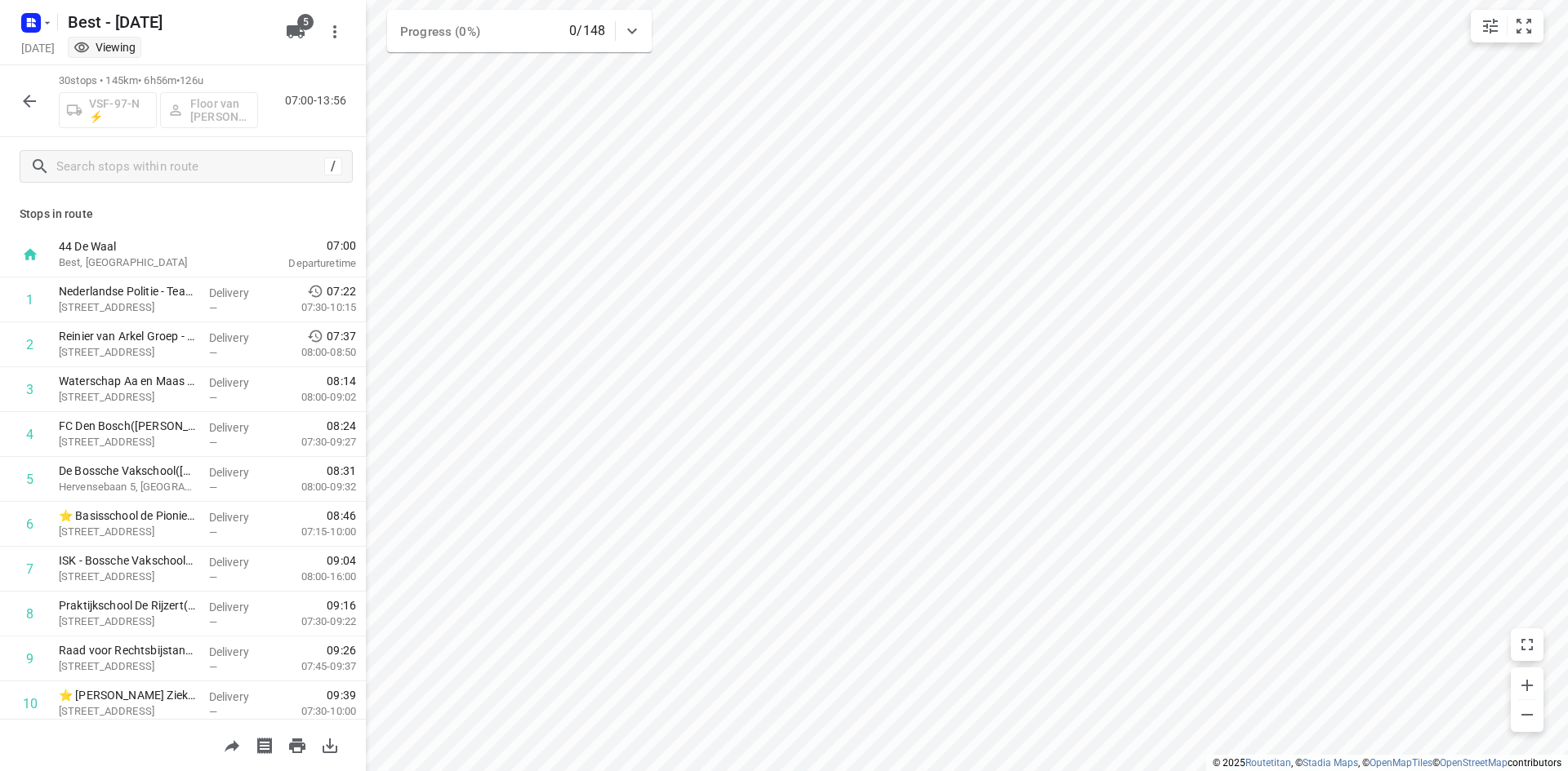
click at [22, 106] on icon "button" at bounding box center [29, 102] width 20 height 20
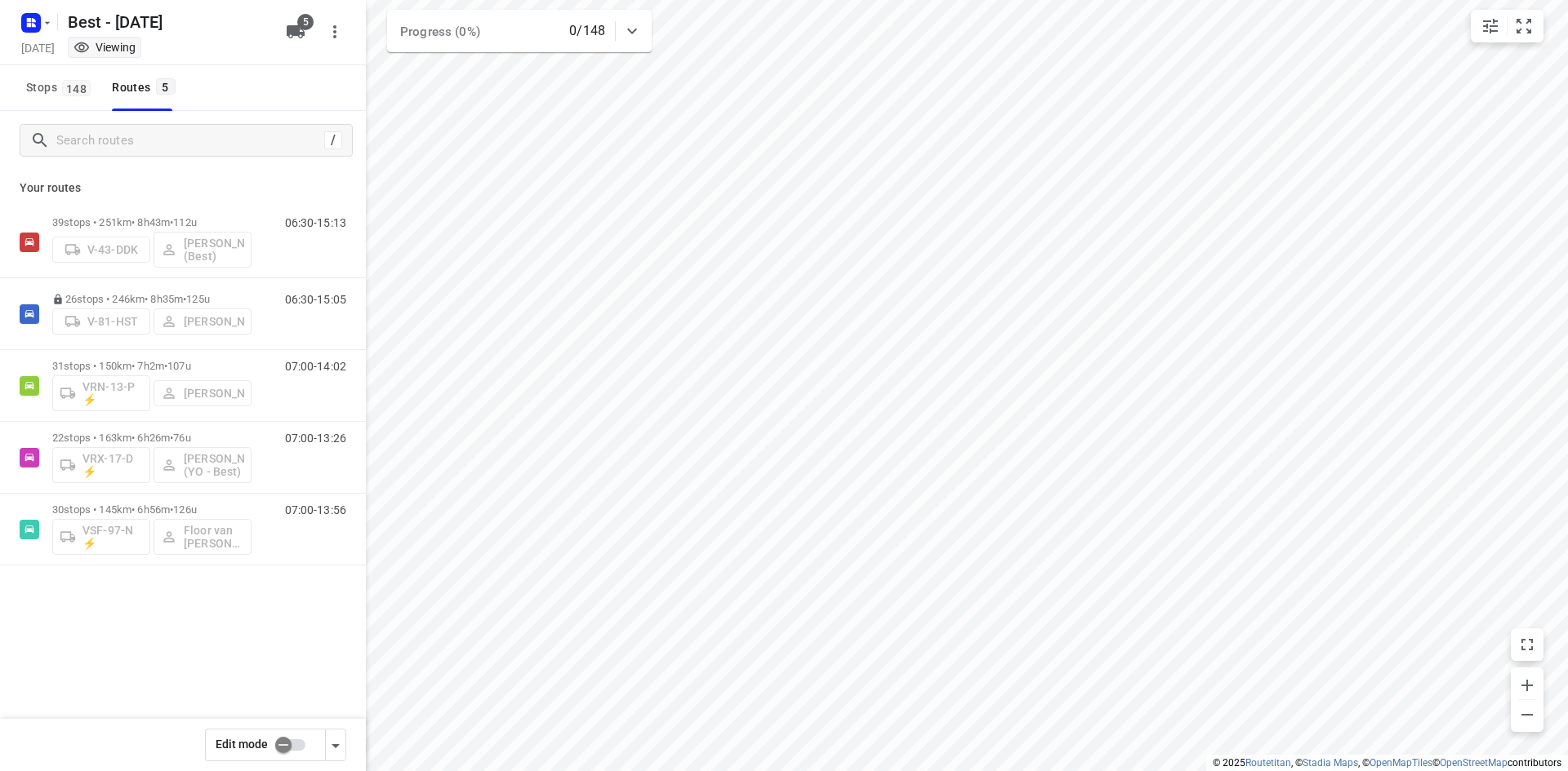
click at [215, 650] on div "39 stops • 251km • 8h43m • 112u V-43-DDK [PERSON_NAME] (Best) 06:30-15:13 26 st…" at bounding box center [183, 443] width 366 height 473
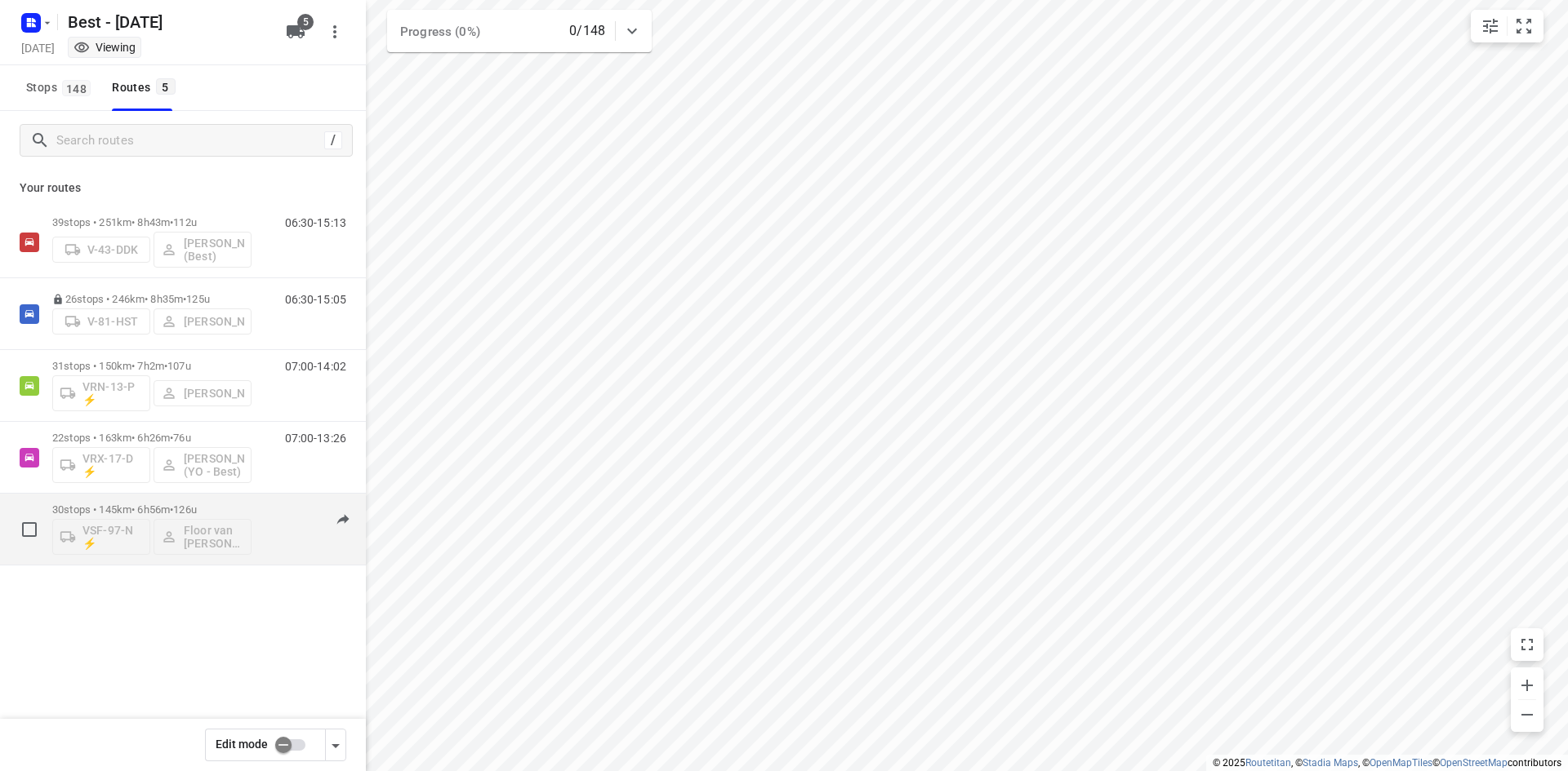
click at [255, 512] on div "30 stops • 145km • 6h56m • 126u VSF-97-N ⚡ Floor van [PERSON_NAME] (Best) 07:00…" at bounding box center [208, 529] width 314 height 67
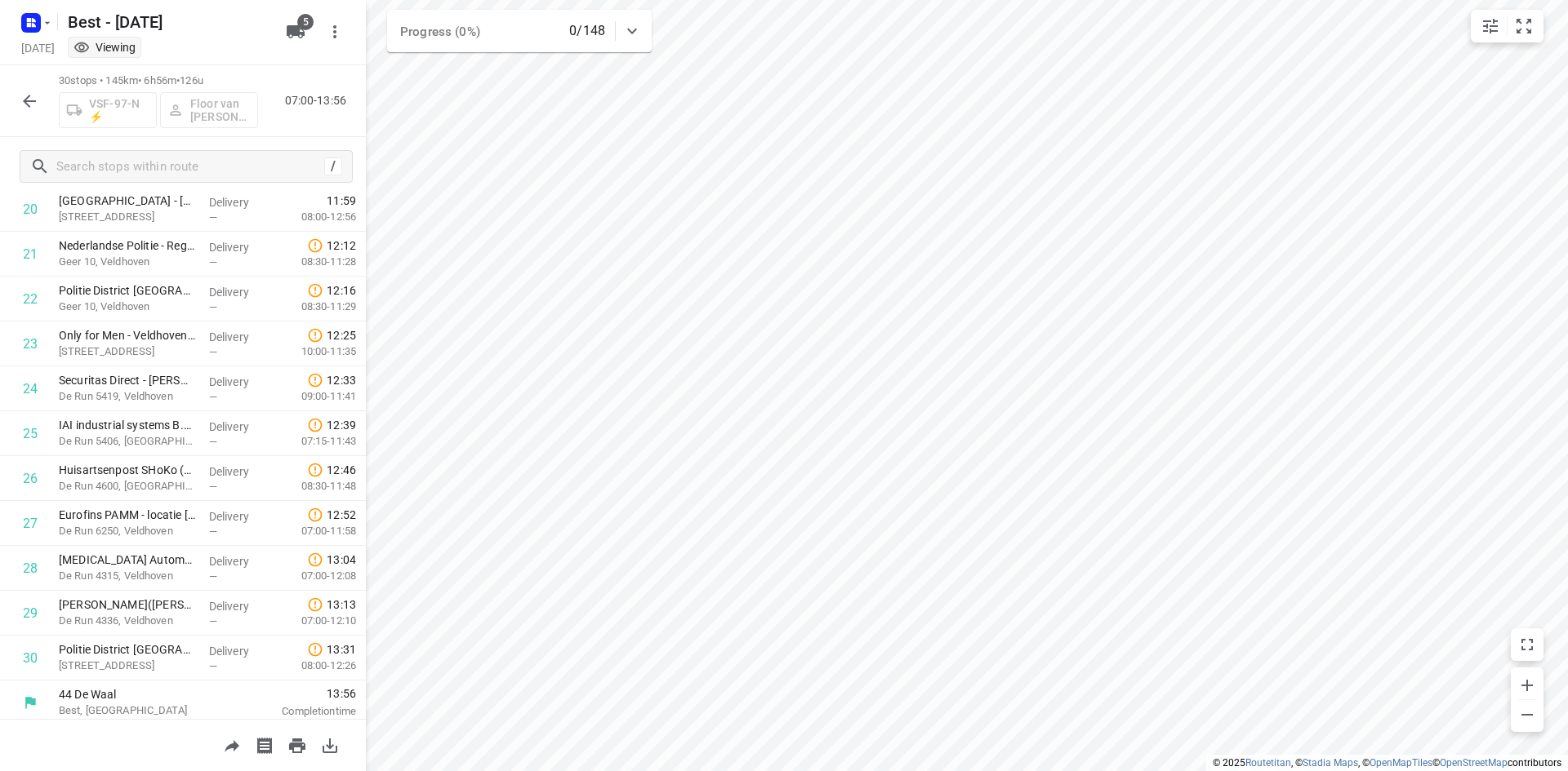
scroll to position [950, 0]
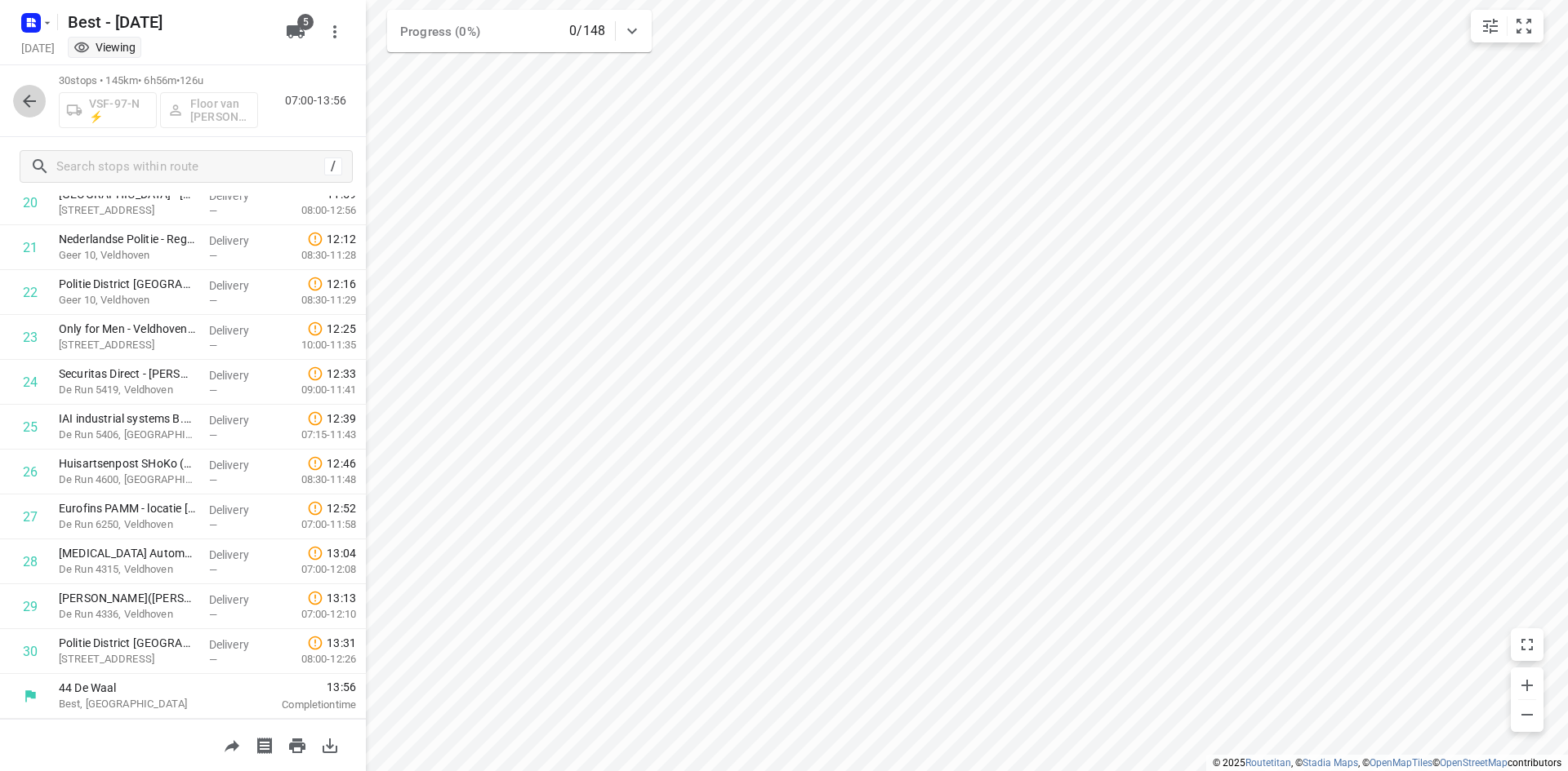
click at [33, 99] on icon "button" at bounding box center [29, 102] width 20 height 20
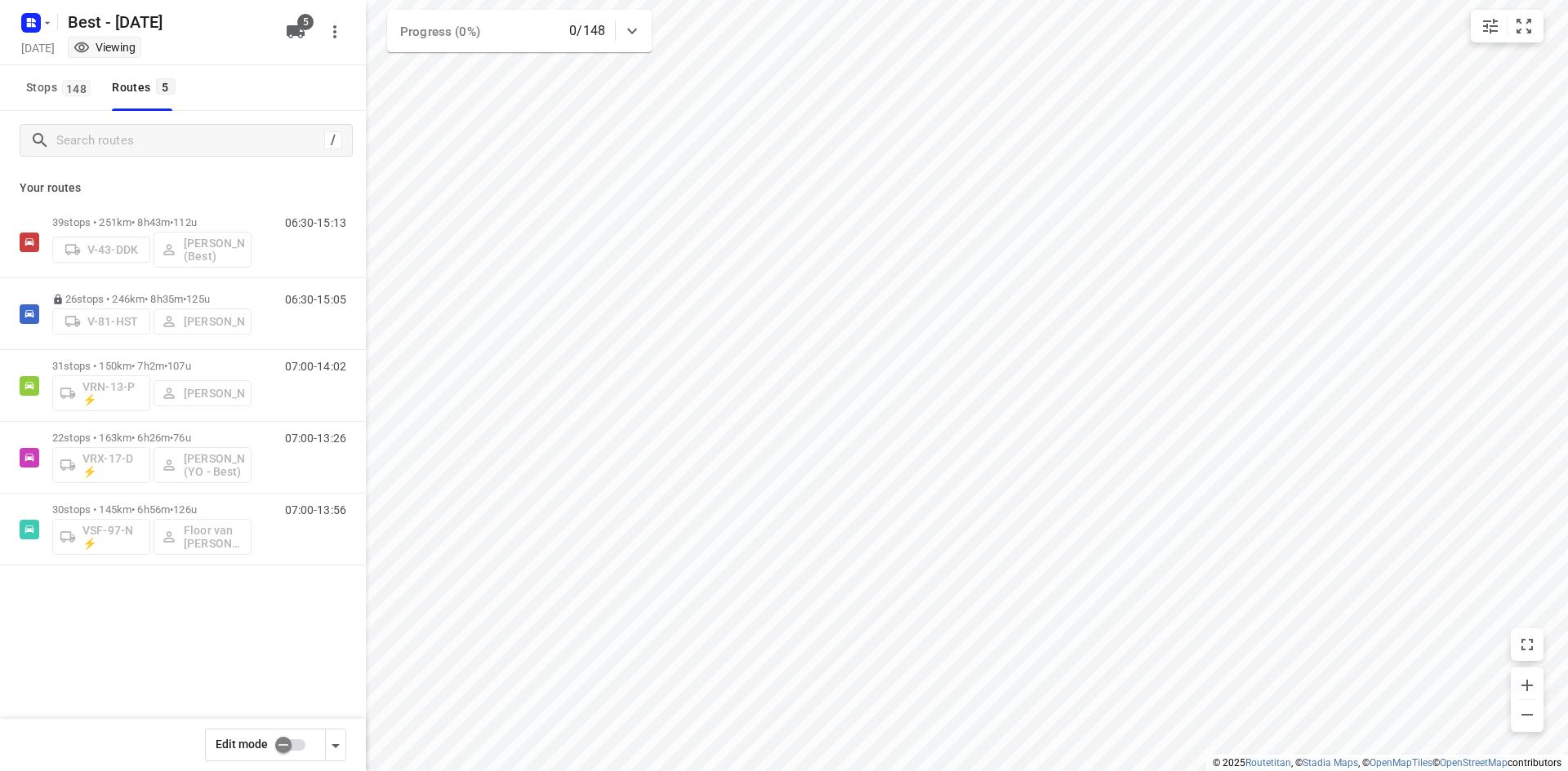
click at [204, 664] on div "39 stops • 251km • 8h43m • 112u V-43-DDK [PERSON_NAME] (Best) 06:30-15:13 26 st…" at bounding box center [183, 443] width 366 height 473
click at [169, 621] on div "39 stops • 251km • 8h43m • 112u V-43-DDK [PERSON_NAME] (Best) 06:30-15:13 26 st…" at bounding box center [183, 443] width 366 height 473
click at [224, 355] on div "31 stops • 150km • 7h2m • 107u VRN-13-P ⚡ [PERSON_NAME]" at bounding box center [152, 385] width 199 height 67
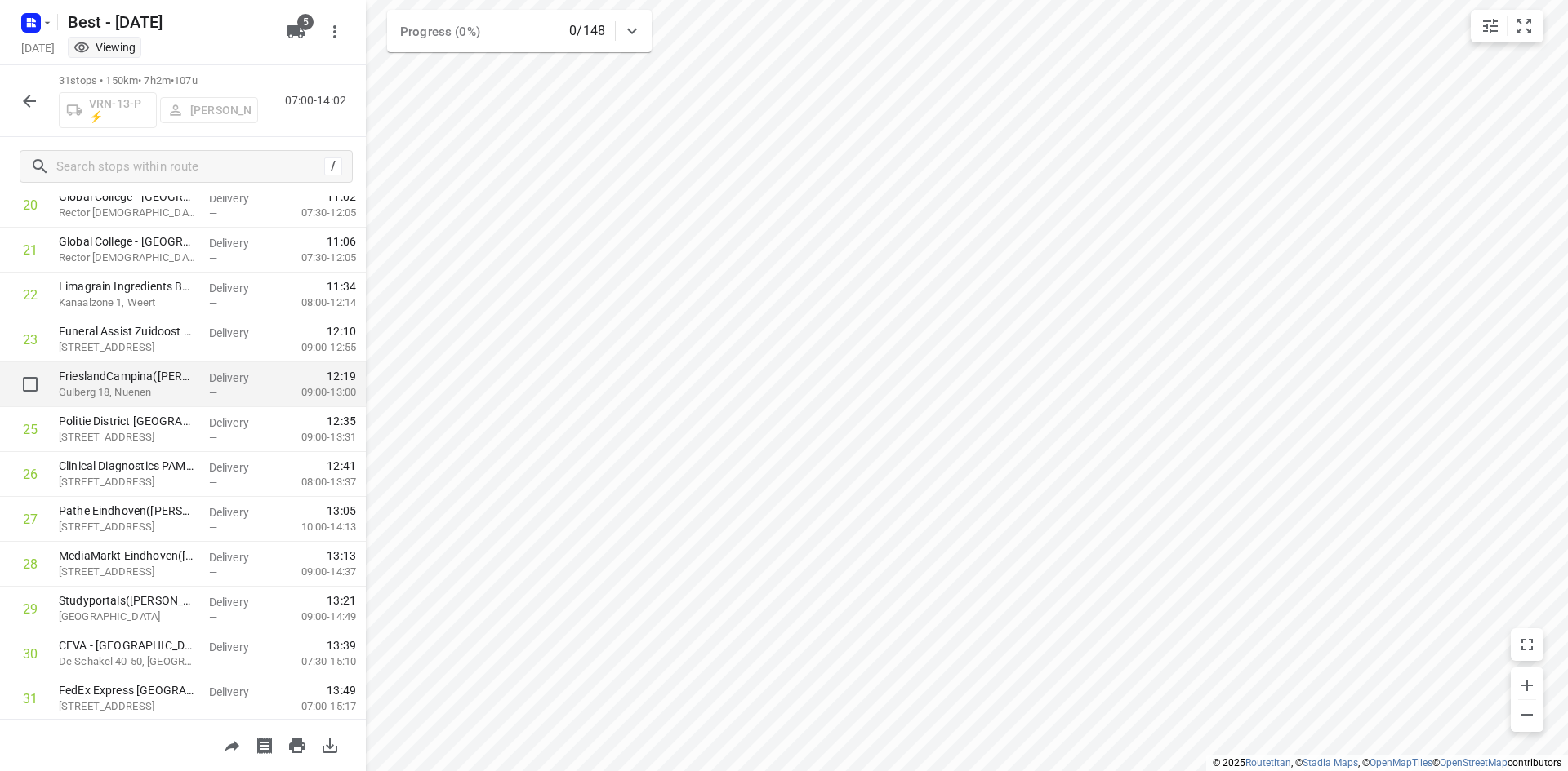
scroll to position [995, 0]
click at [22, 87] on button "button" at bounding box center [28, 101] width 32 height 32
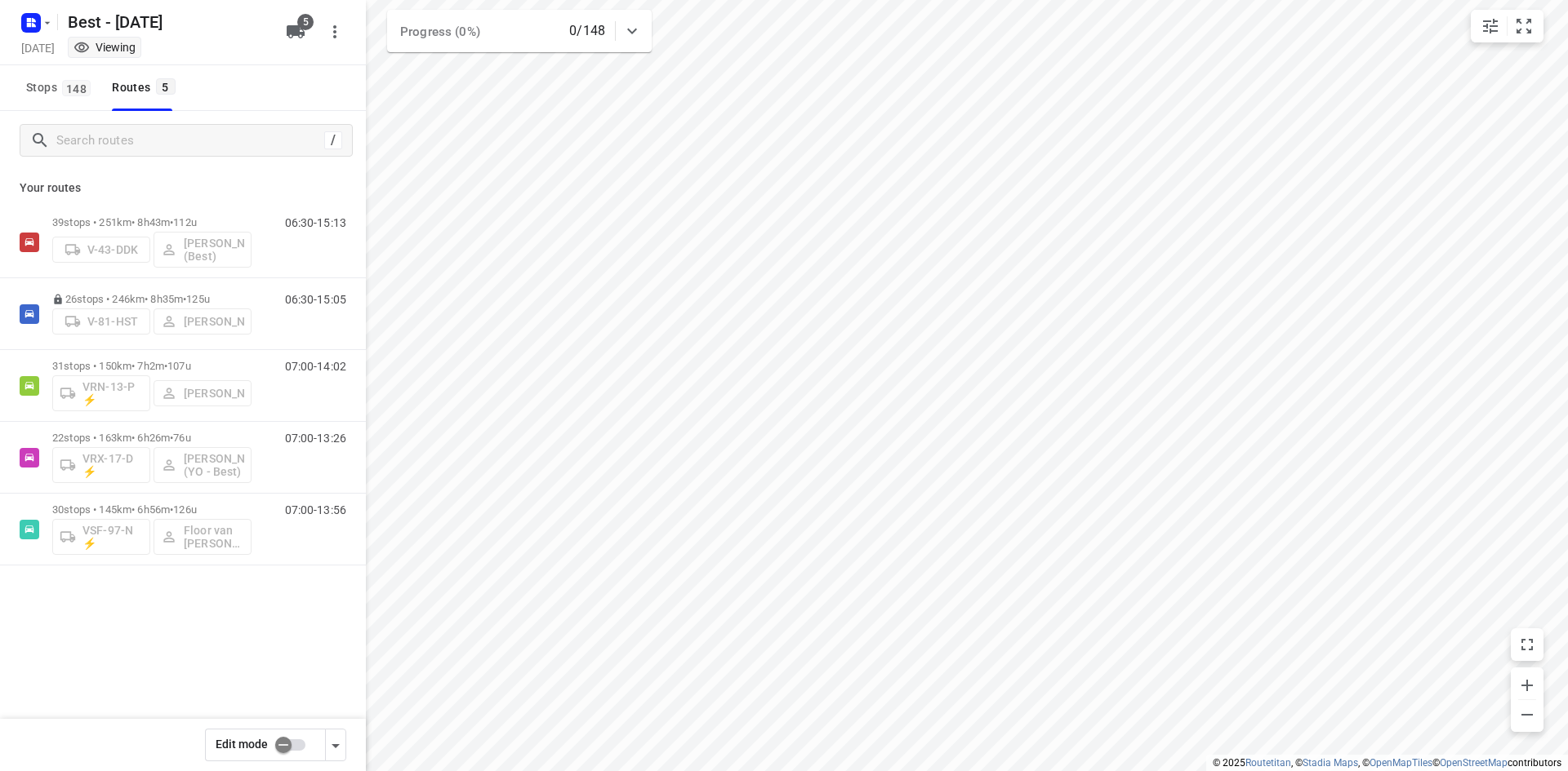
click at [216, 185] on p "Your routes" at bounding box center [183, 189] width 327 height 18
drag, startPoint x: 216, startPoint y: 185, endPoint x: 165, endPoint y: 176, distance: 51.8
click at [165, 176] on div "Your routes 39 stops • 251km • 8h43m • 112u V-43-DDK [PERSON_NAME] (Best) 06:30…" at bounding box center [183, 425] width 366 height 510
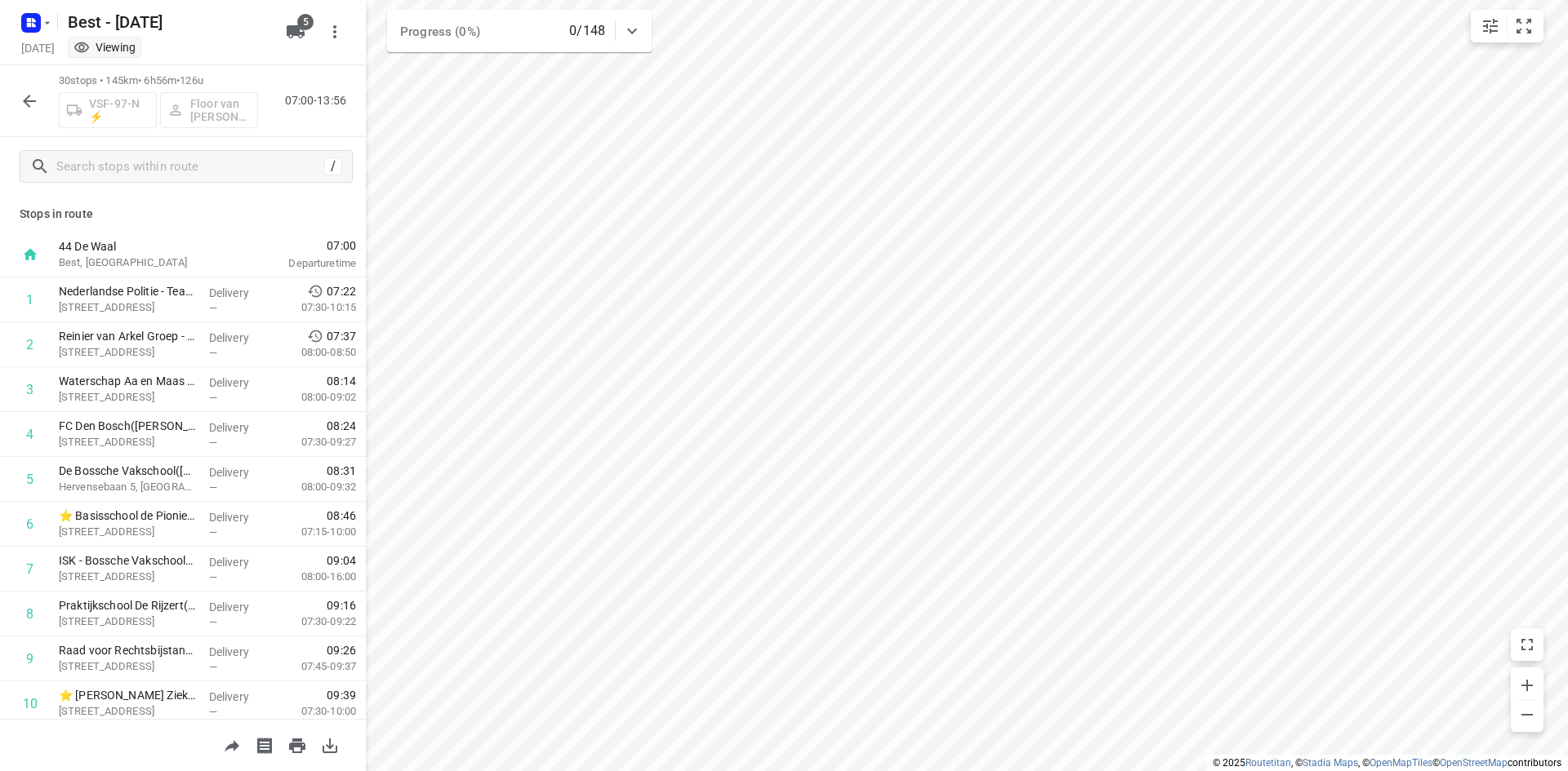
click at [273, 197] on div "Stops in route 44 De Waal Best, [GEOGRAPHIC_DATA] 07:00 Departure time 1 Nederl…" at bounding box center [183, 456] width 366 height 523
click at [21, 98] on icon "button" at bounding box center [29, 102] width 20 height 20
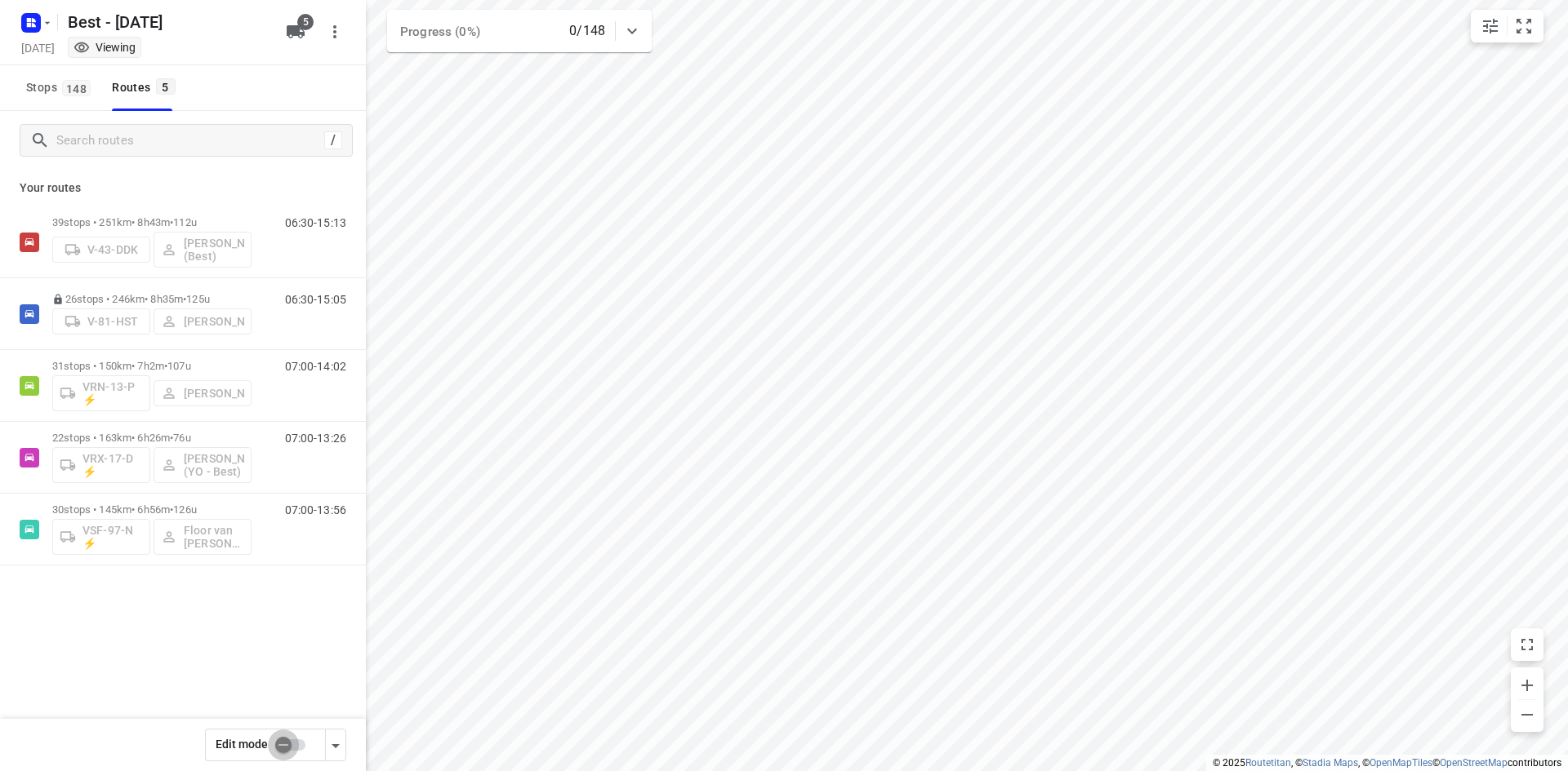
click at [292, 742] on input "checkbox" at bounding box center [283, 746] width 93 height 31
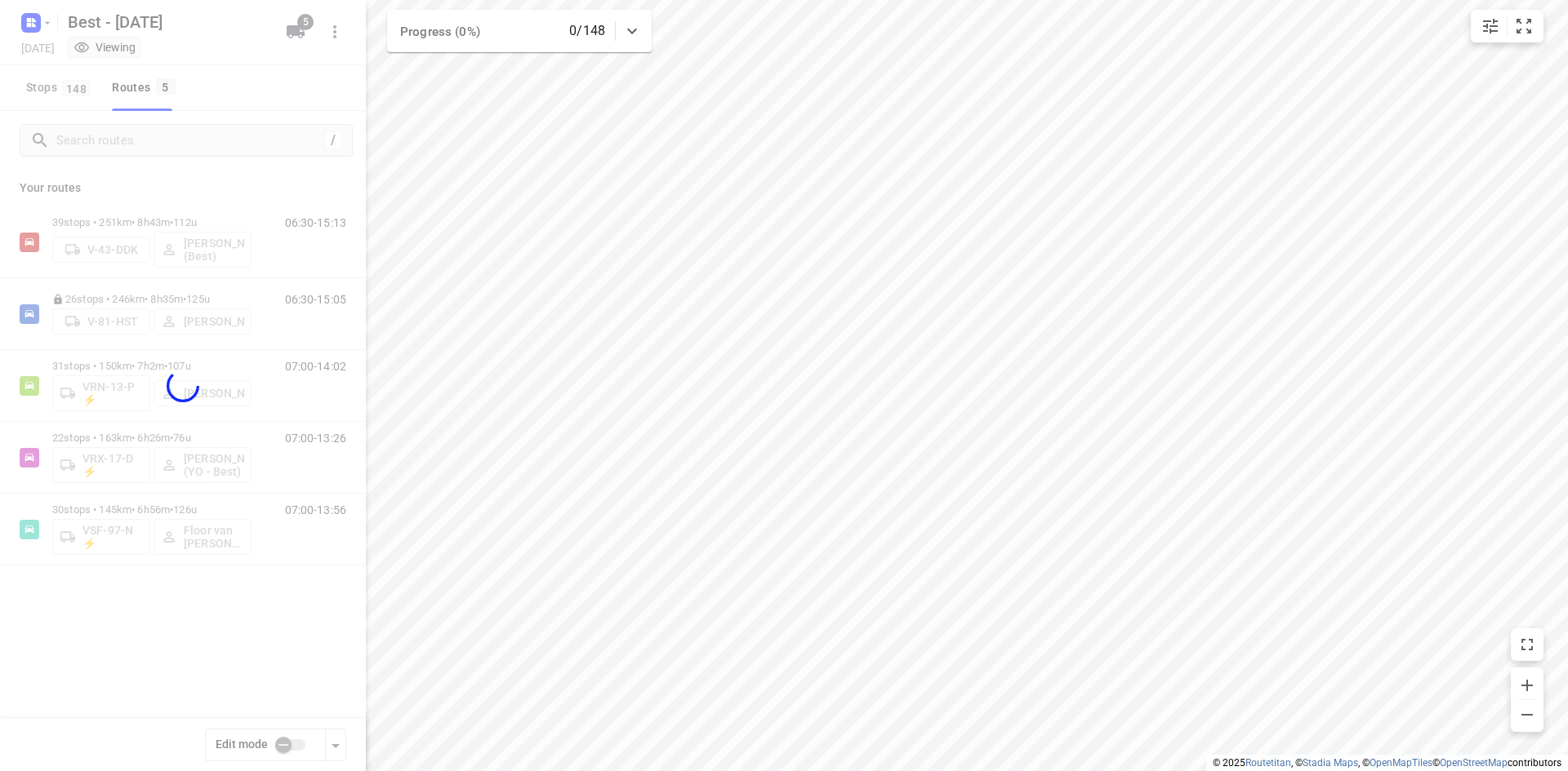
checkbox input "true"
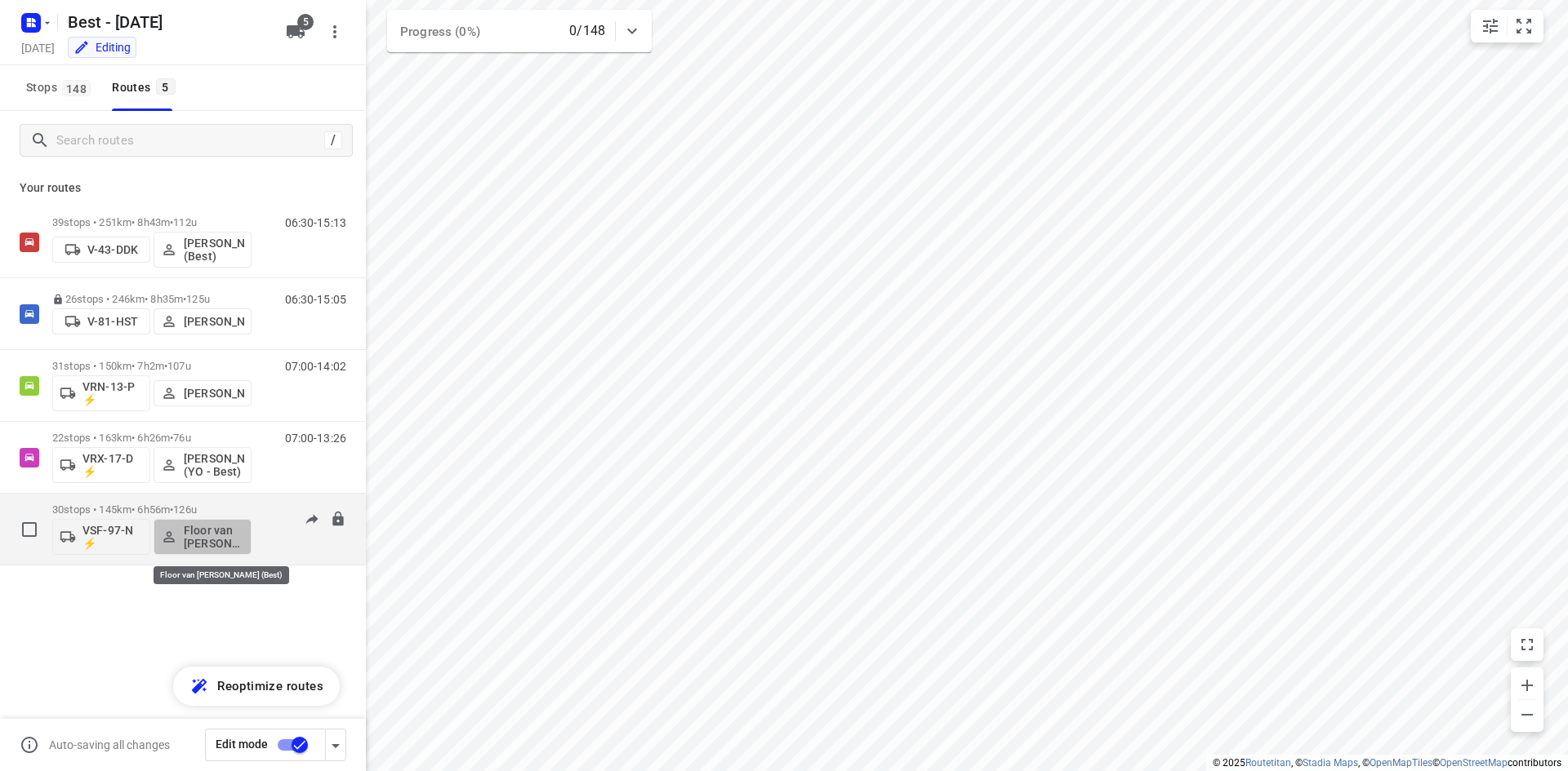
click at [232, 537] on p "Floor van [PERSON_NAME] (Best)" at bounding box center [214, 536] width 61 height 26
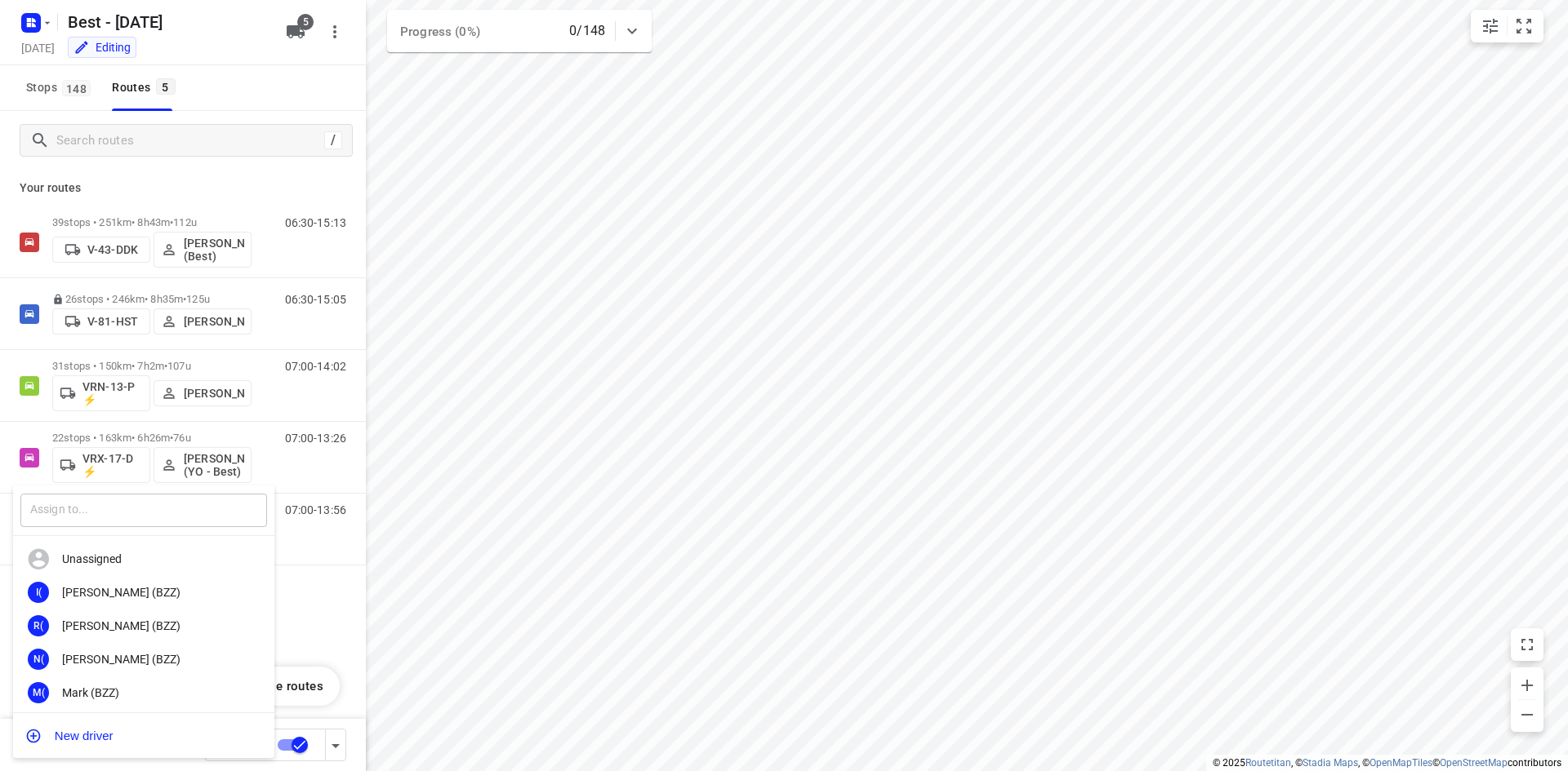
click at [215, 507] on input "text" at bounding box center [144, 510] width 246 height 33
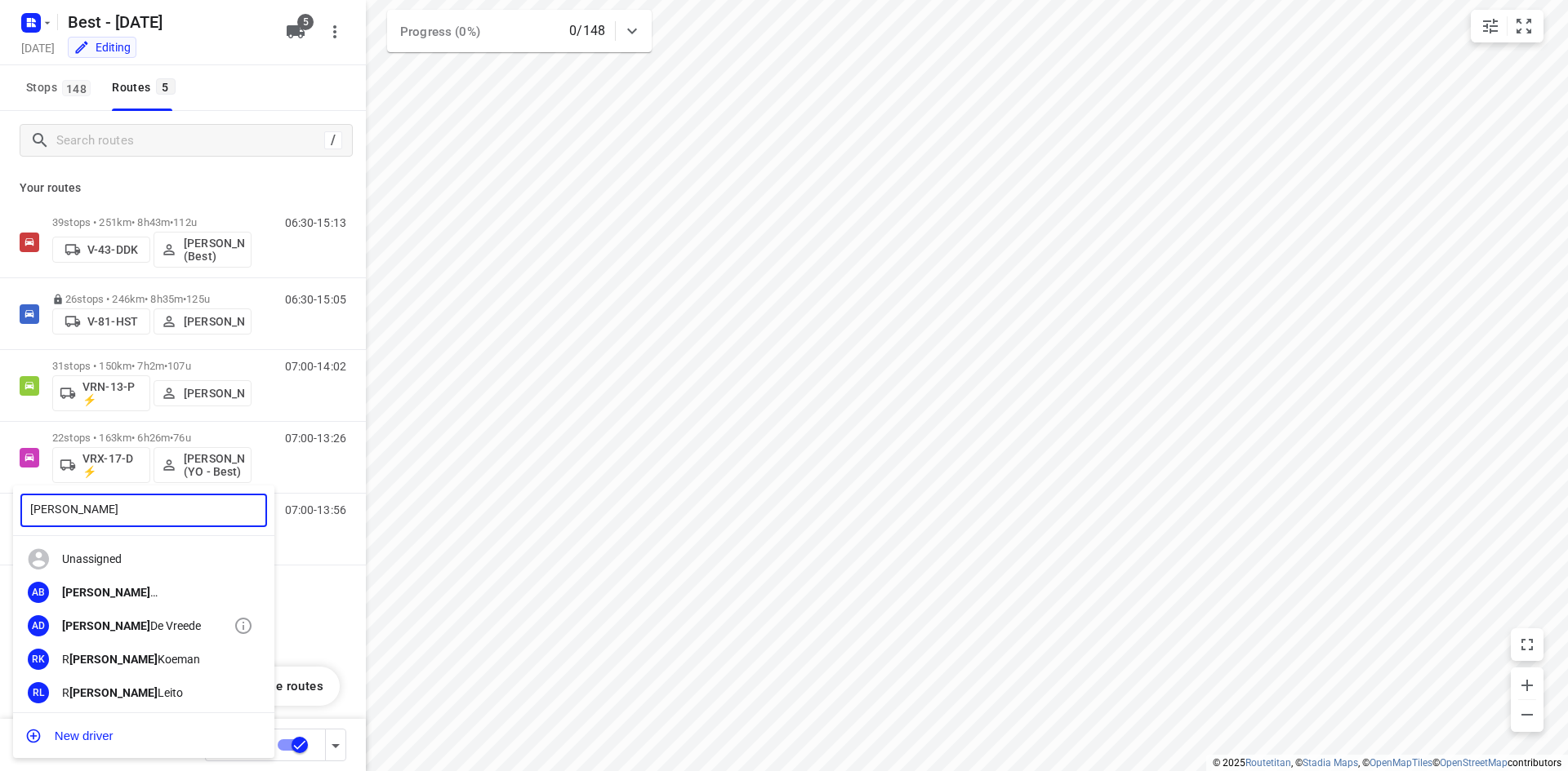
scroll to position [37, 0]
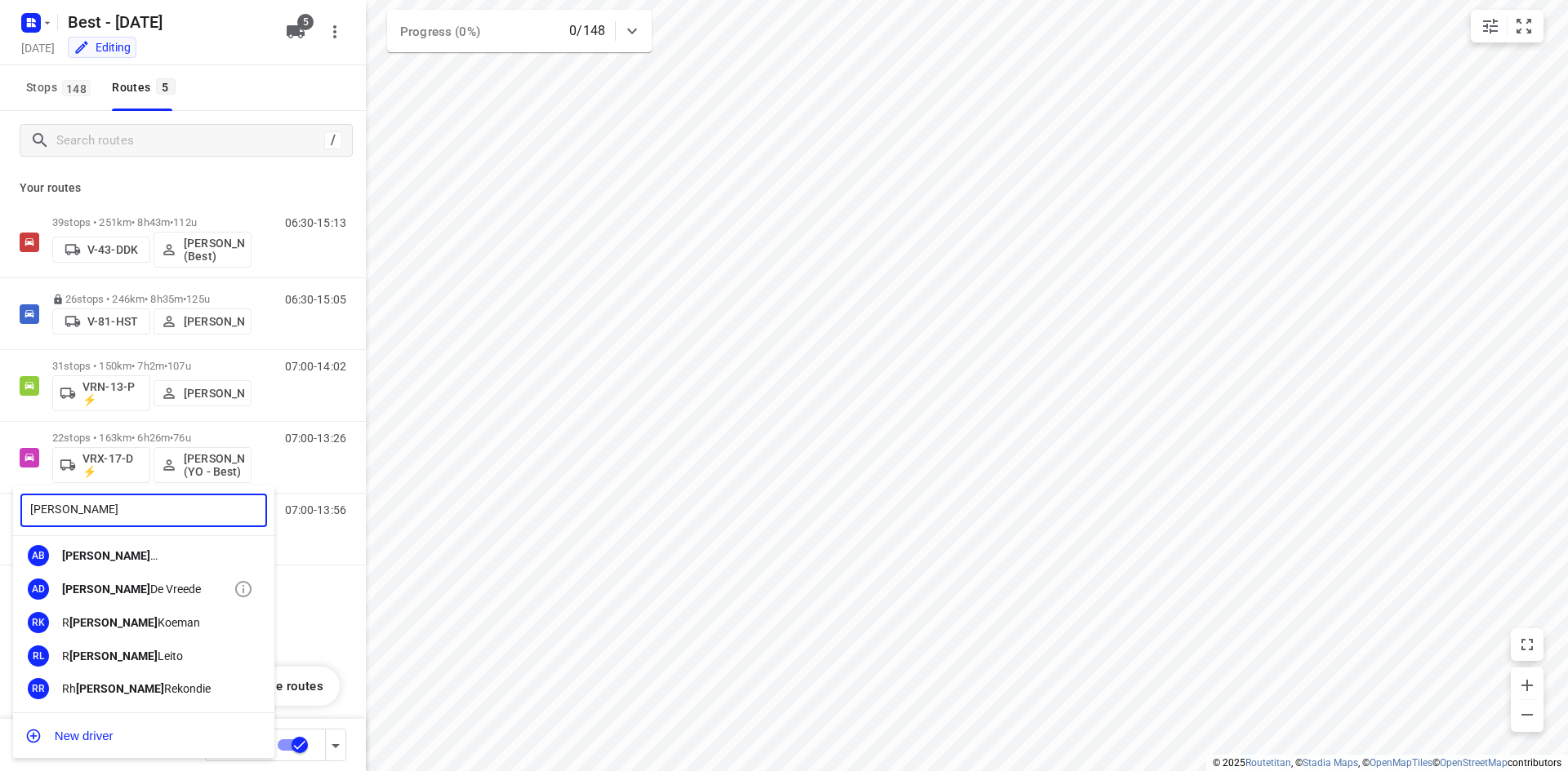
type input "[PERSON_NAME]"
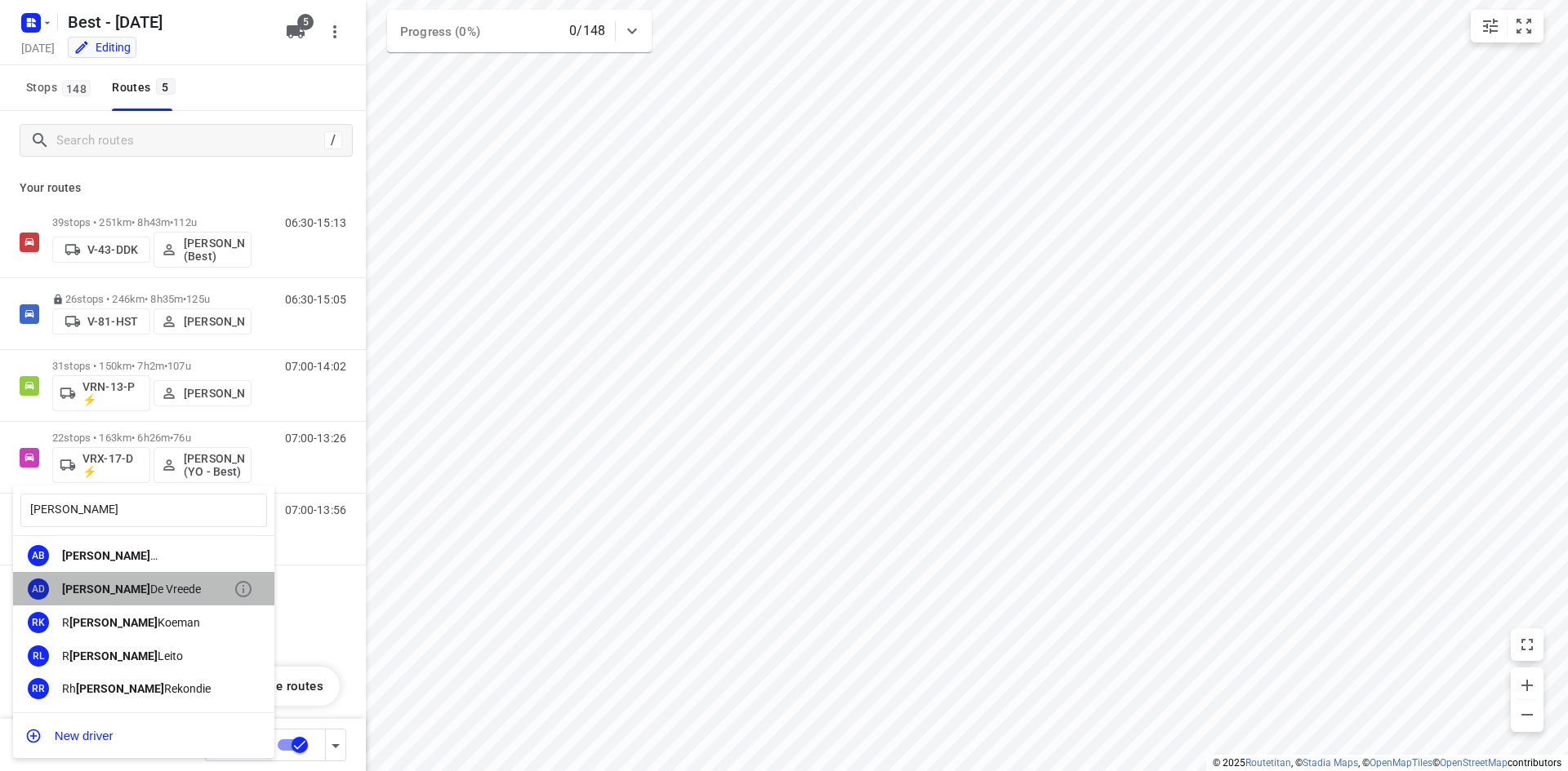
click at [152, 585] on div "[PERSON_NAME]" at bounding box center [147, 588] width 171 height 13
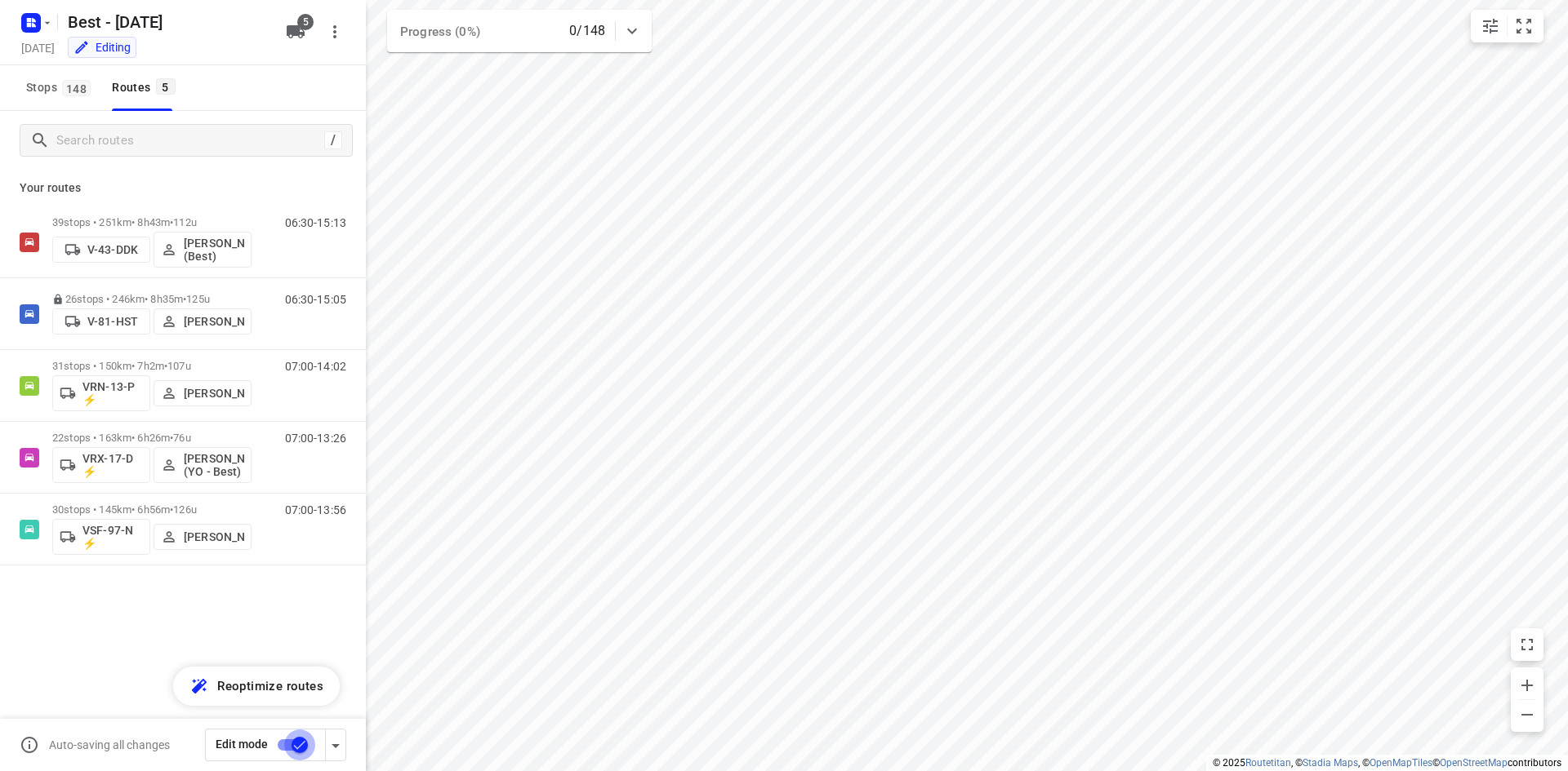
click at [296, 743] on input "checkbox" at bounding box center [299, 746] width 93 height 31
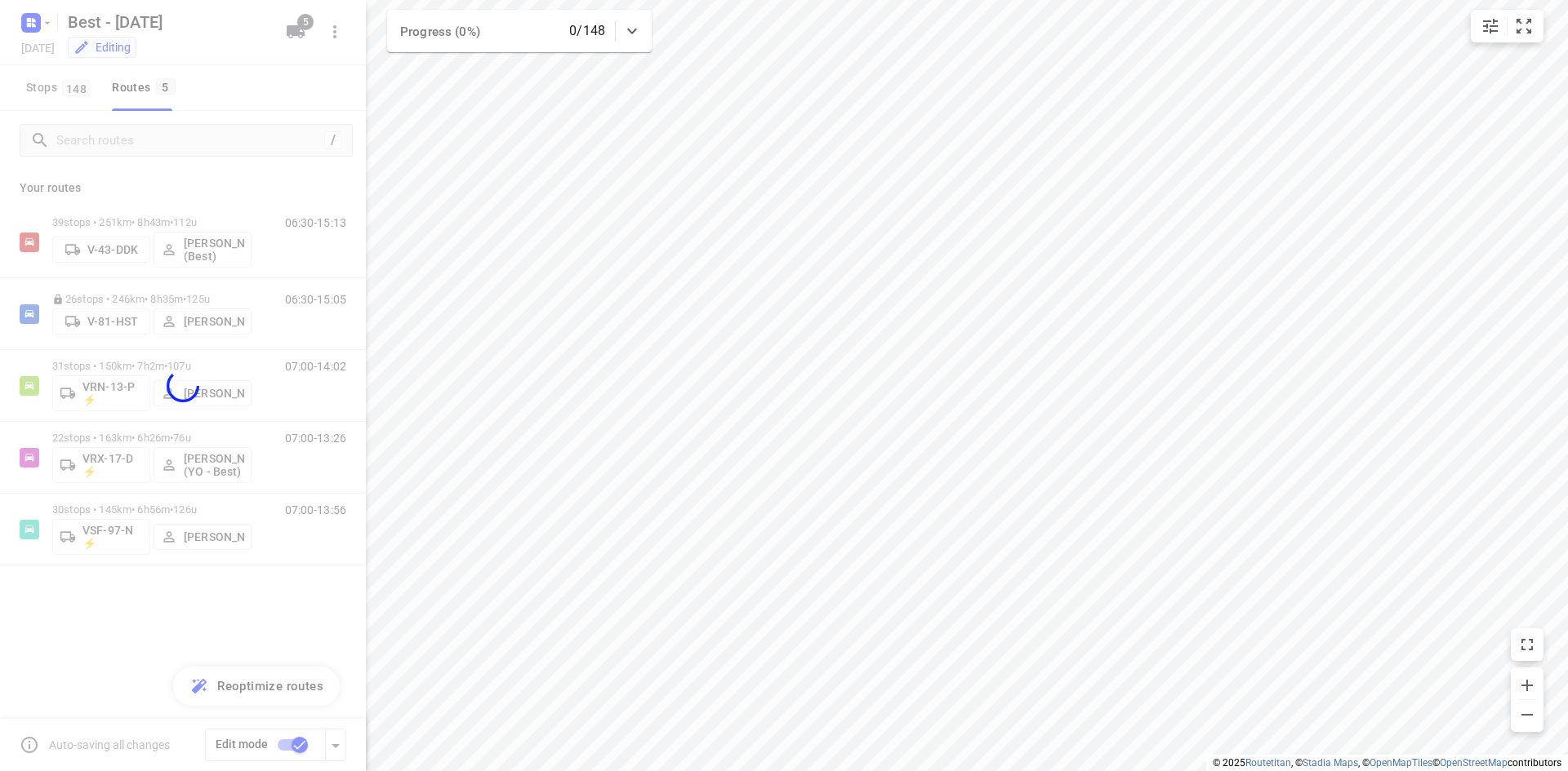
checkbox input "false"
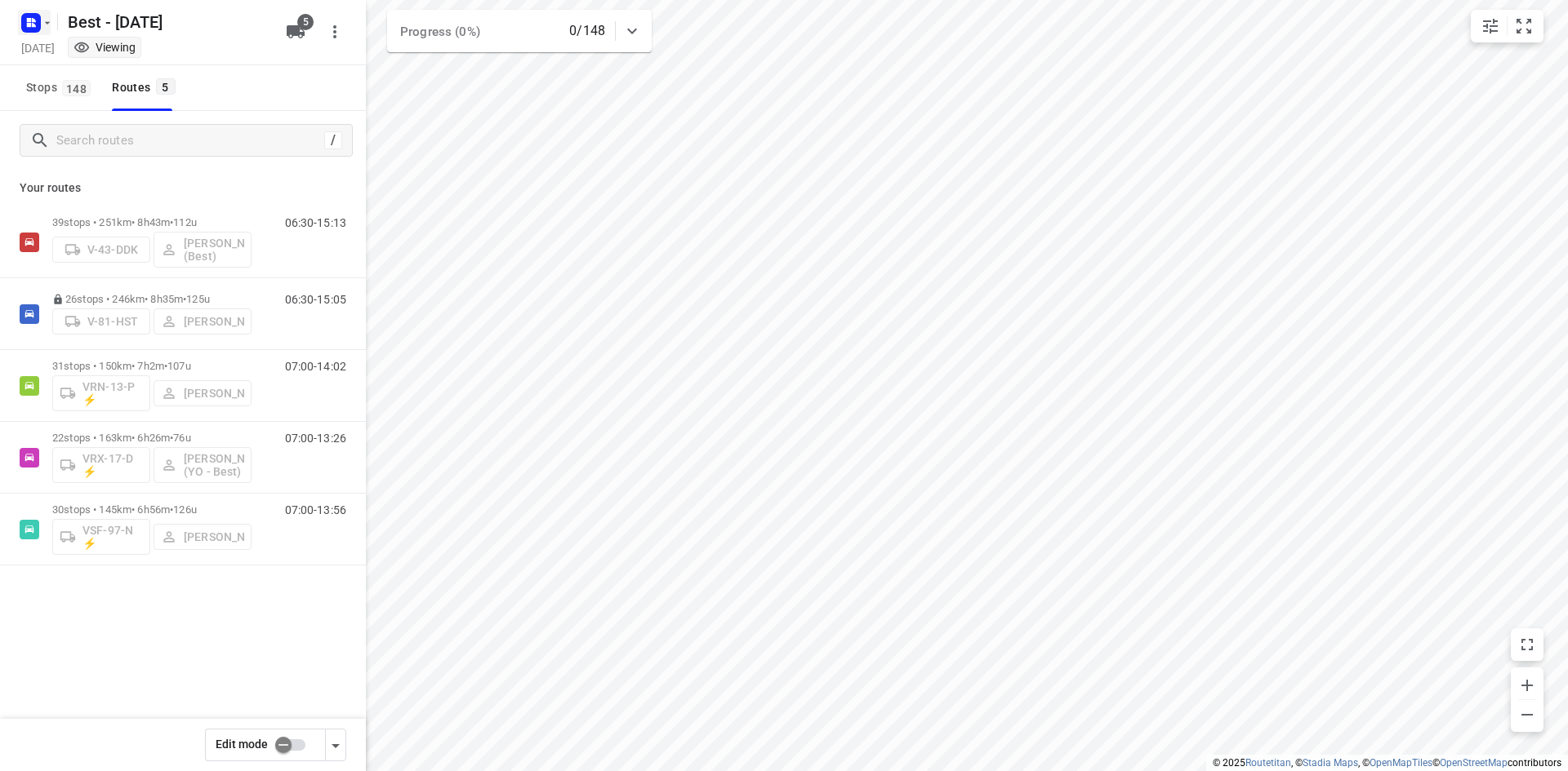
click at [26, 20] on rect "button" at bounding box center [31, 22] width 20 height 20
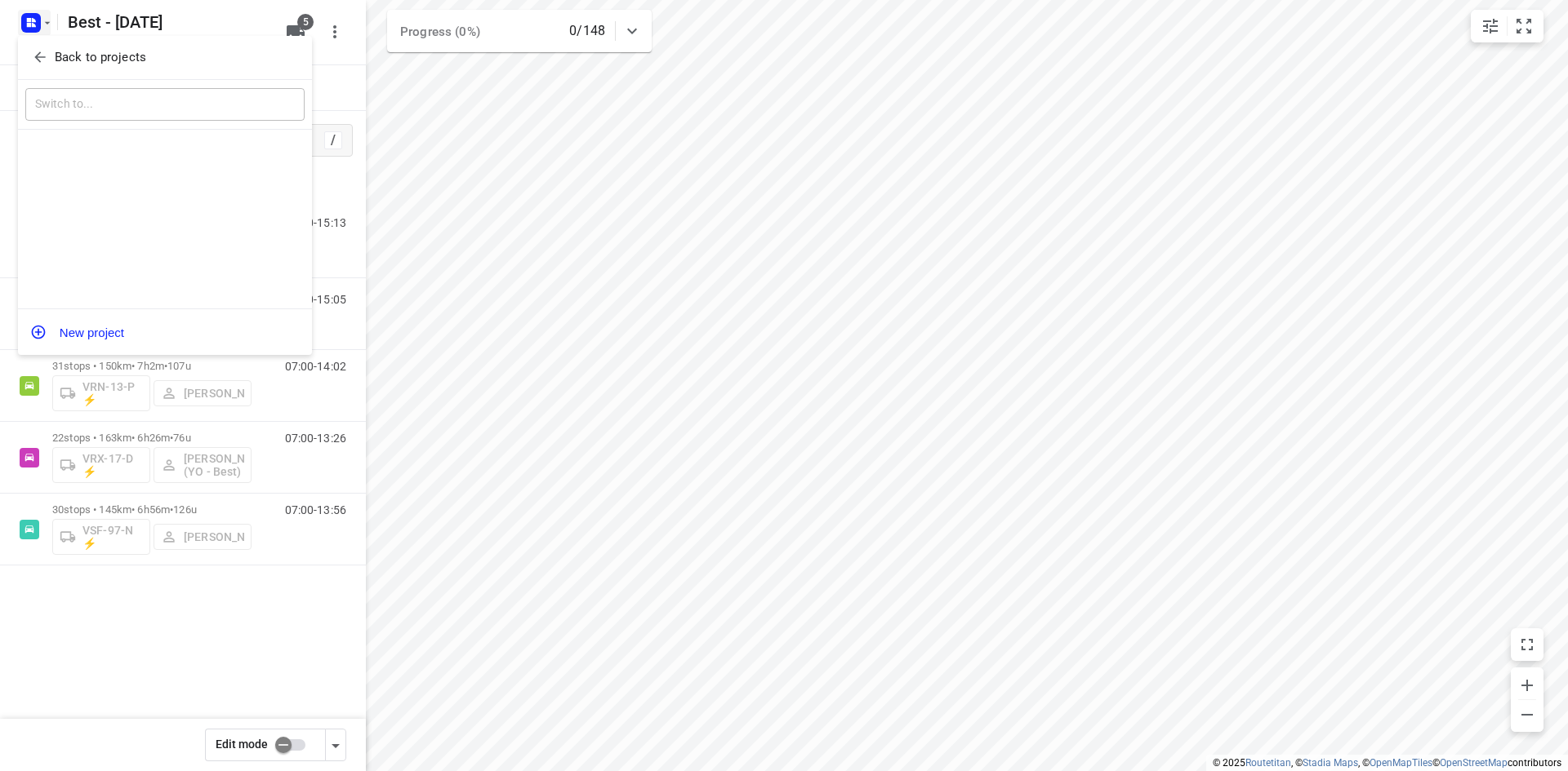
click at [35, 62] on icon "button" at bounding box center [40, 57] width 17 height 17
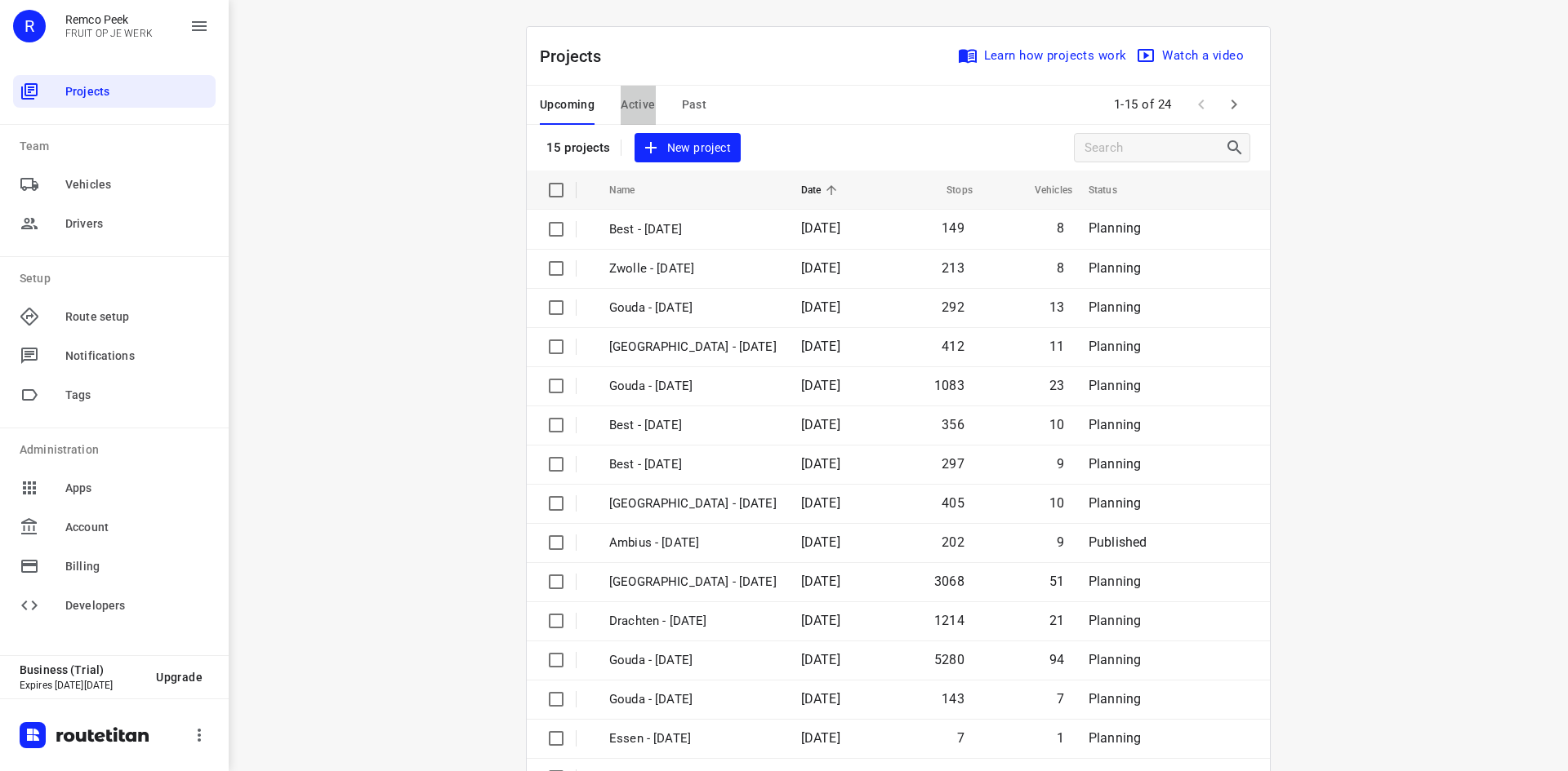
click at [638, 107] on span "Active" at bounding box center [637, 105] width 34 height 21
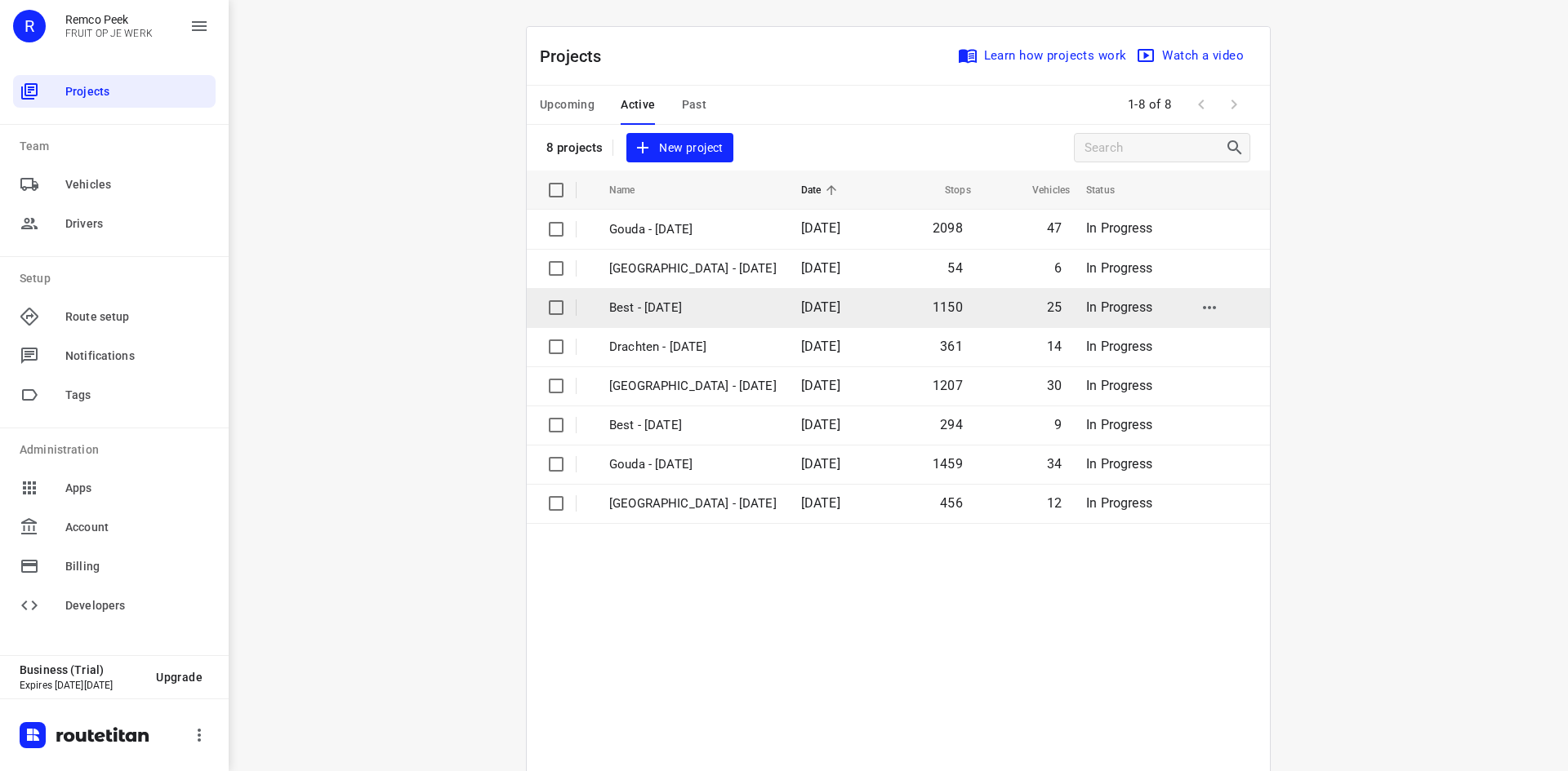
click at [741, 306] on td "Best - [DATE]" at bounding box center [690, 308] width 196 height 39
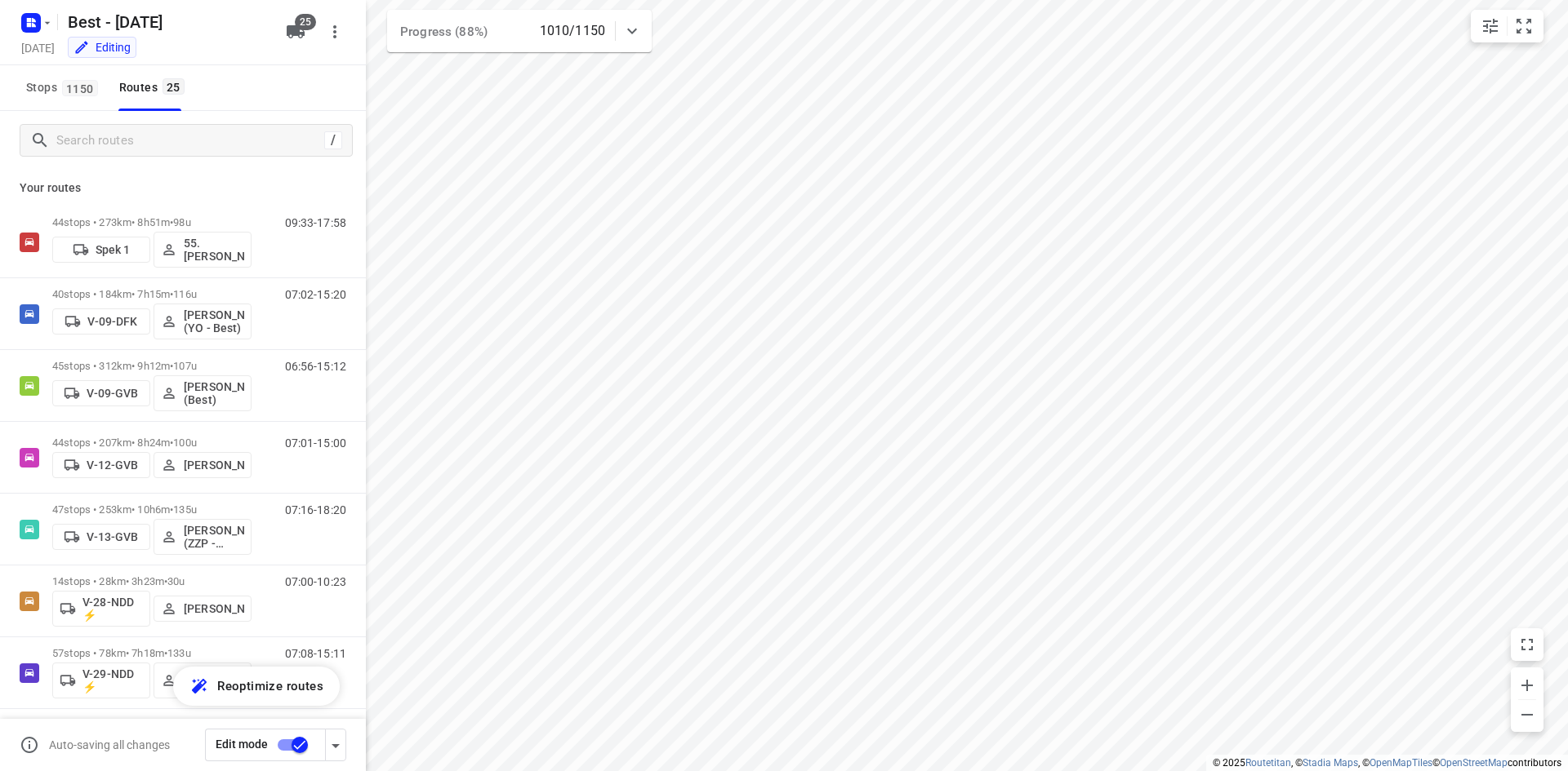
checkbox input "true"
